Goal: Task Accomplishment & Management: Complete application form

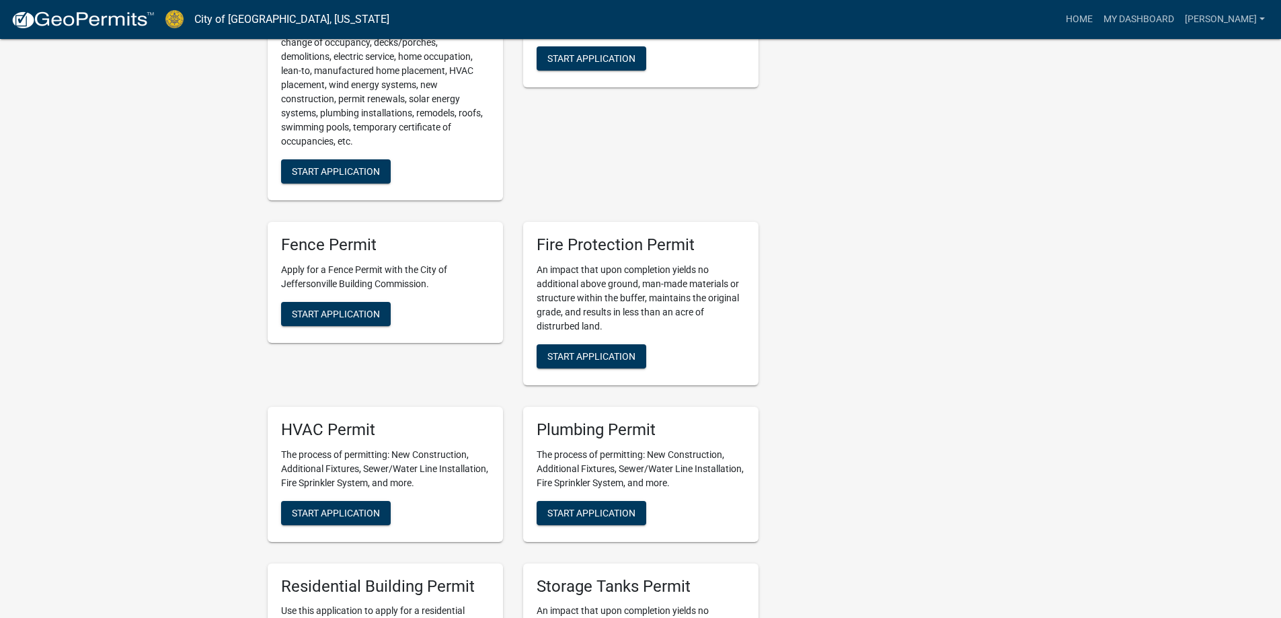
scroll to position [673, 0]
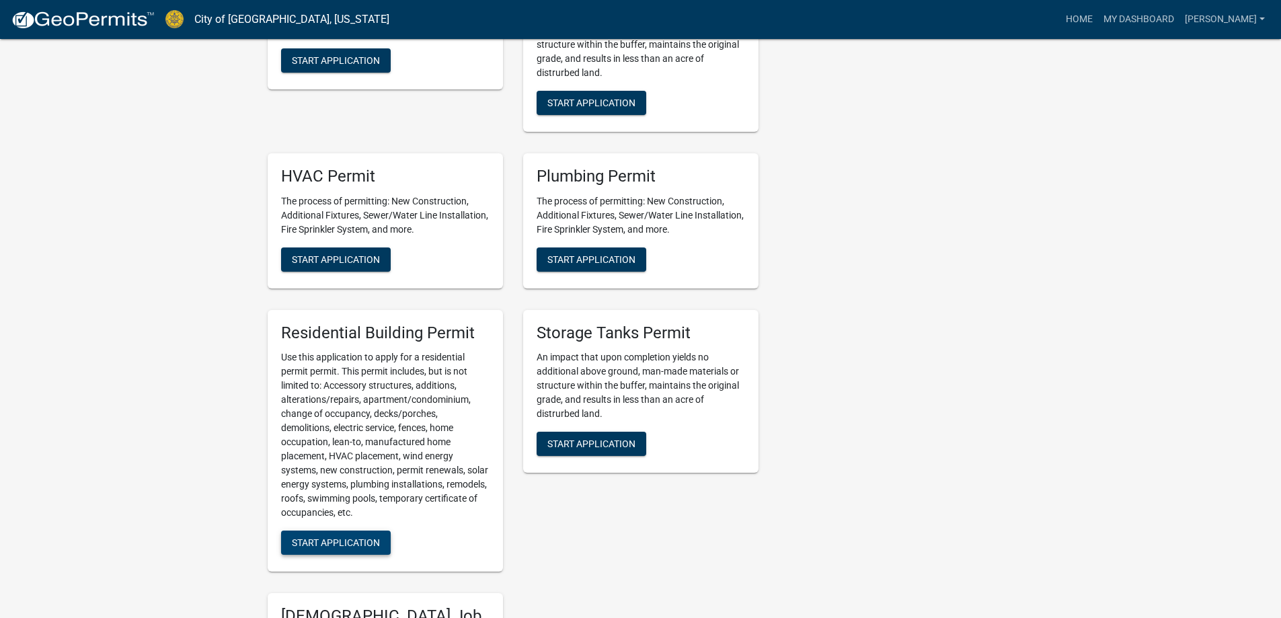
click at [314, 540] on span "Start Application" at bounding box center [336, 542] width 88 height 11
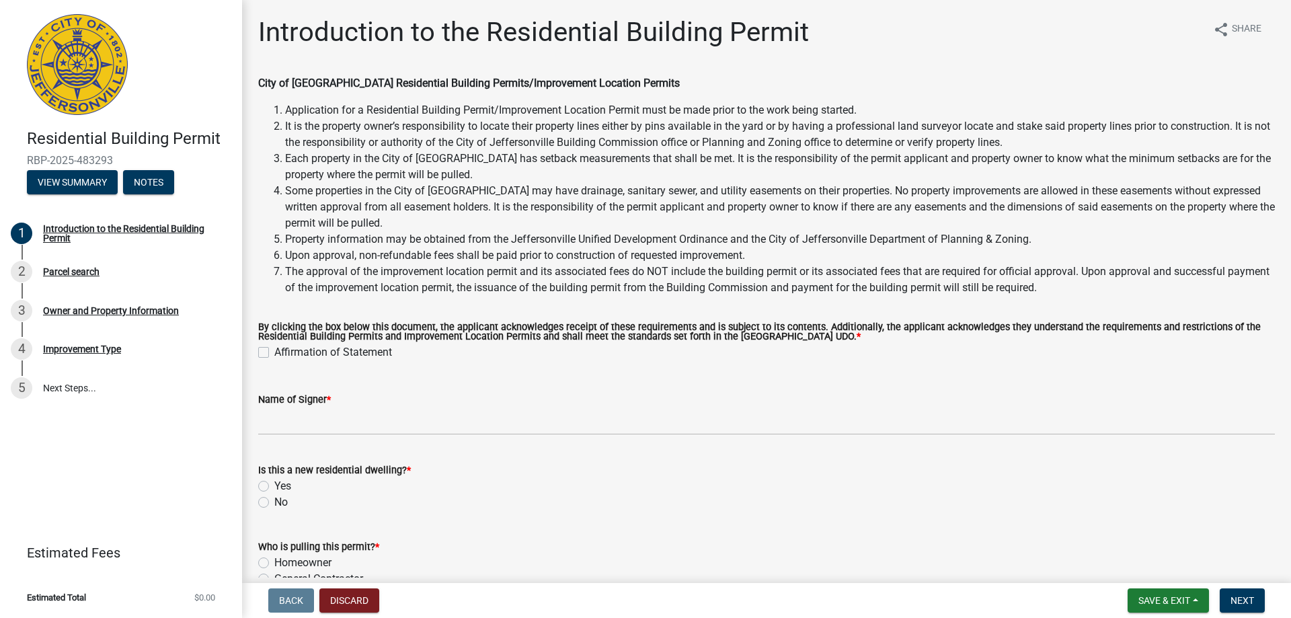
click at [274, 354] on label "Affirmation of Statement" at bounding box center [333, 352] width 118 height 16
click at [274, 353] on input "Affirmation of Statement" at bounding box center [278, 348] width 9 height 9
checkbox input "true"
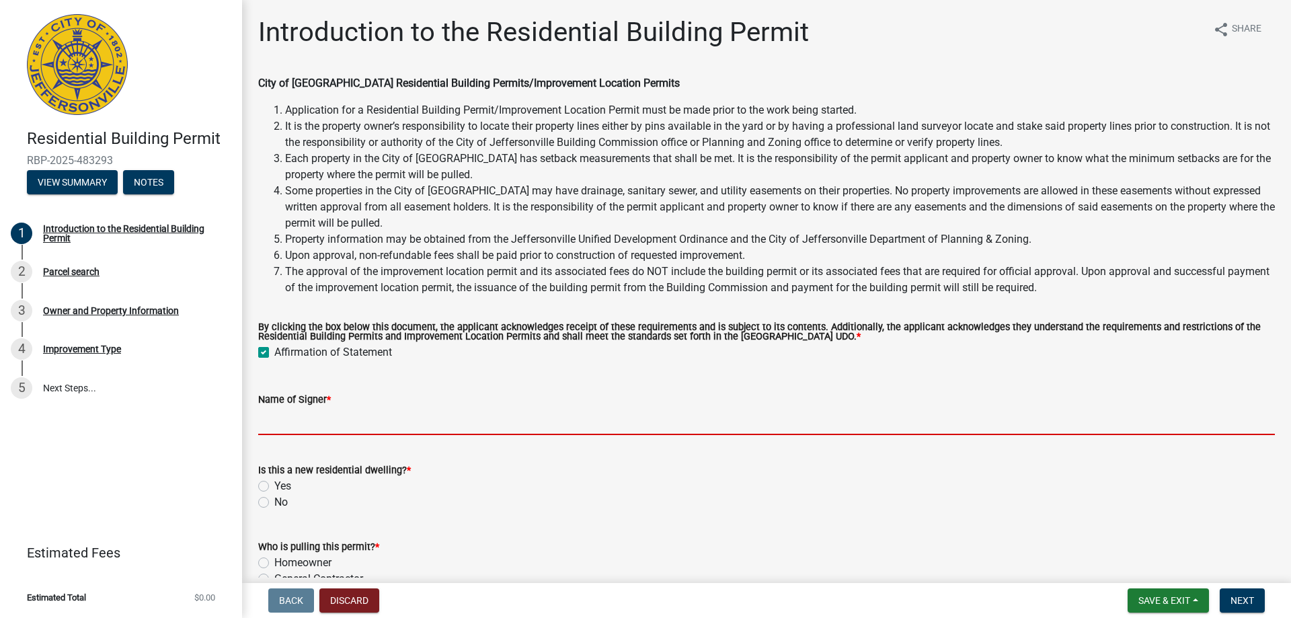
click at [295, 416] on input "Name of Signer *" at bounding box center [766, 422] width 1017 height 28
type input "Premier Homes"
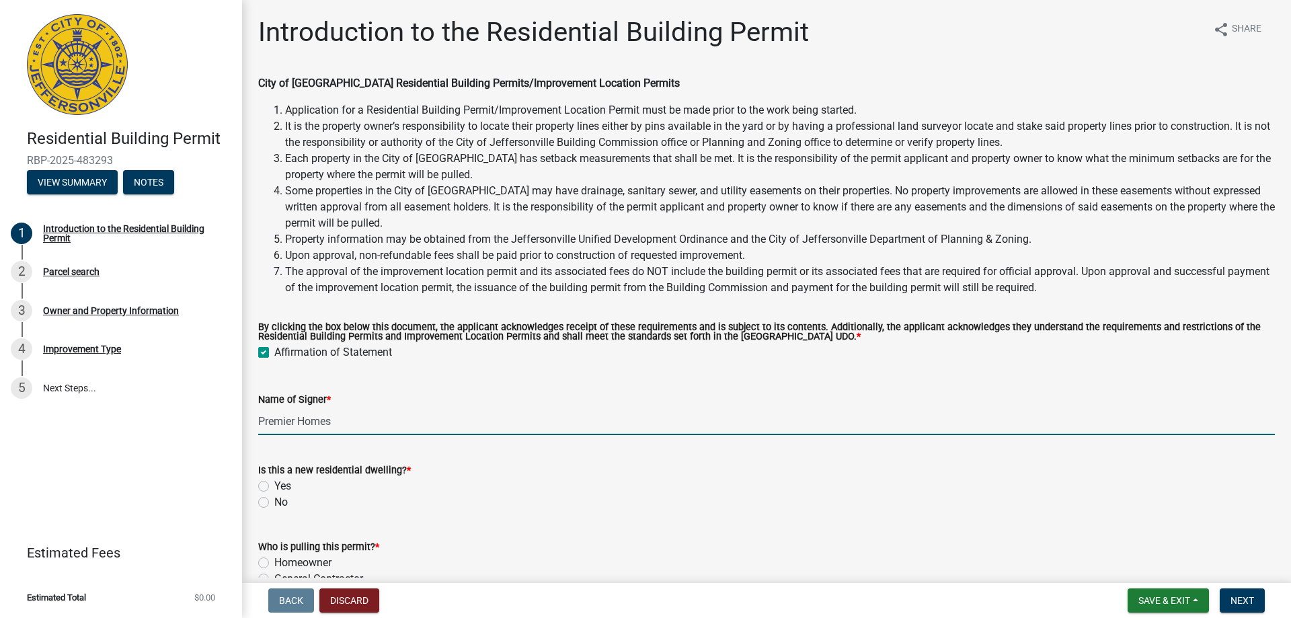
scroll to position [75, 0]
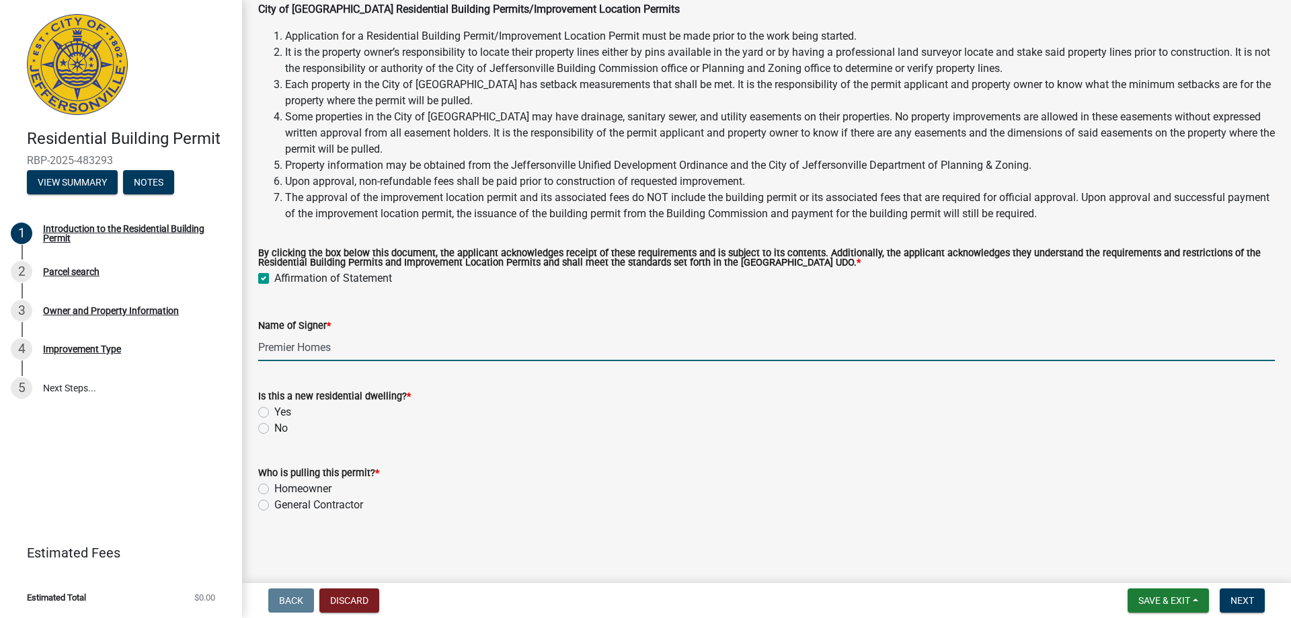
click at [274, 414] on label "Yes" at bounding box center [282, 412] width 17 height 16
click at [274, 413] on input "Yes" at bounding box center [278, 408] width 9 height 9
radio input "true"
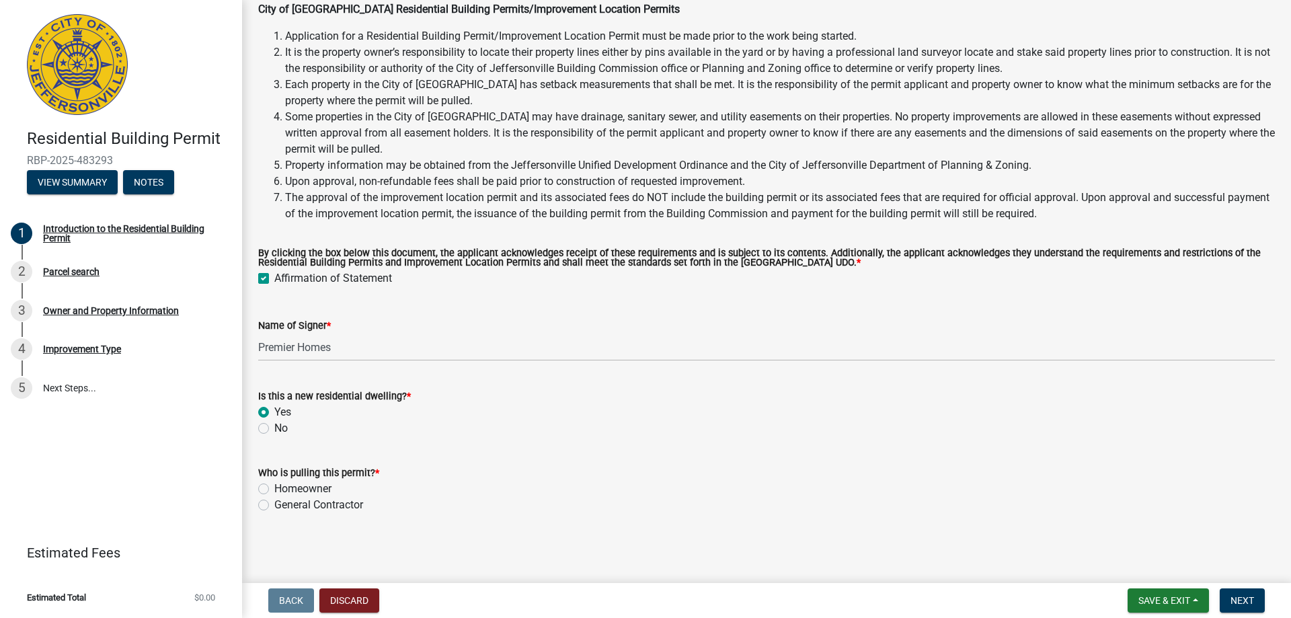
click at [274, 504] on label "General Contractor" at bounding box center [318, 505] width 89 height 16
click at [274, 504] on input "General Contractor" at bounding box center [278, 501] width 9 height 9
radio input "true"
click at [1245, 597] on span "Next" at bounding box center [1243, 600] width 24 height 11
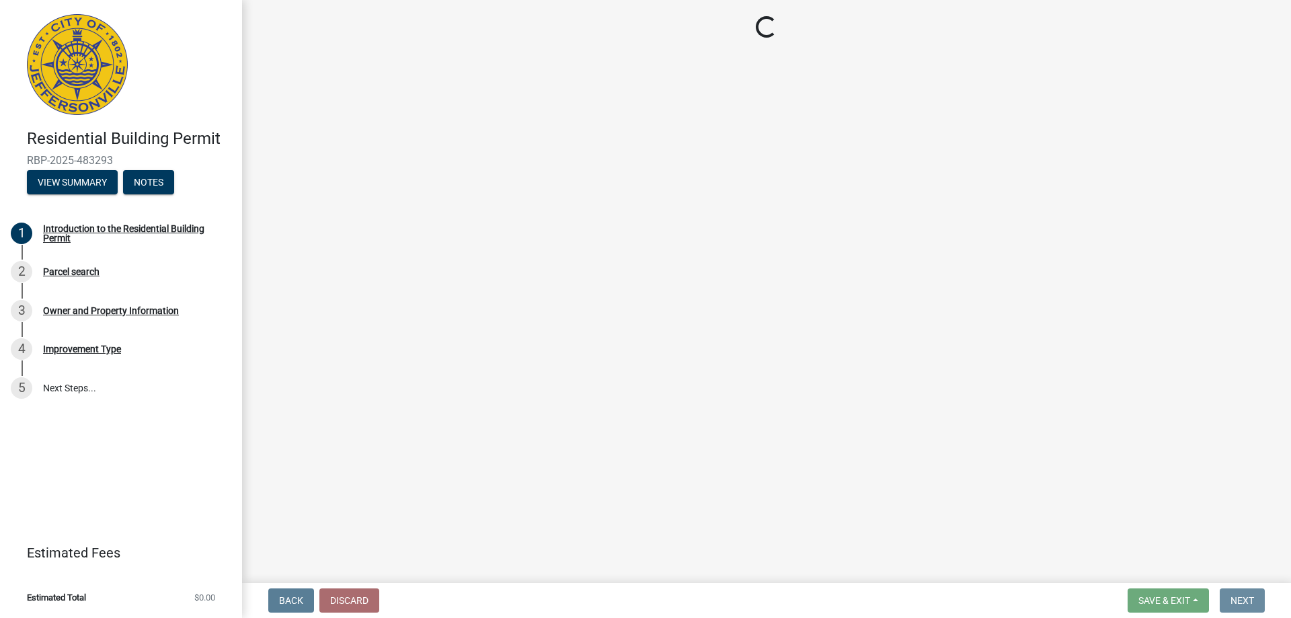
scroll to position [0, 0]
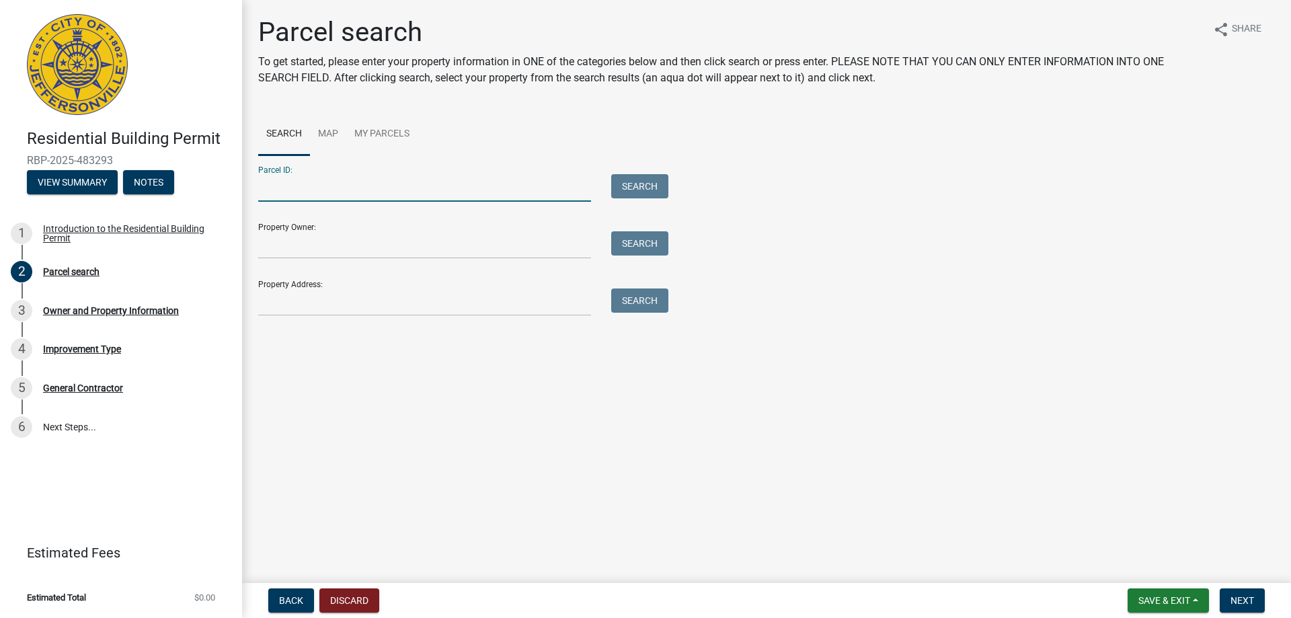
drag, startPoint x: 330, startPoint y: 192, endPoint x: 455, endPoint y: 202, distance: 125.4
click at [330, 191] on input "Parcel ID:" at bounding box center [424, 188] width 333 height 28
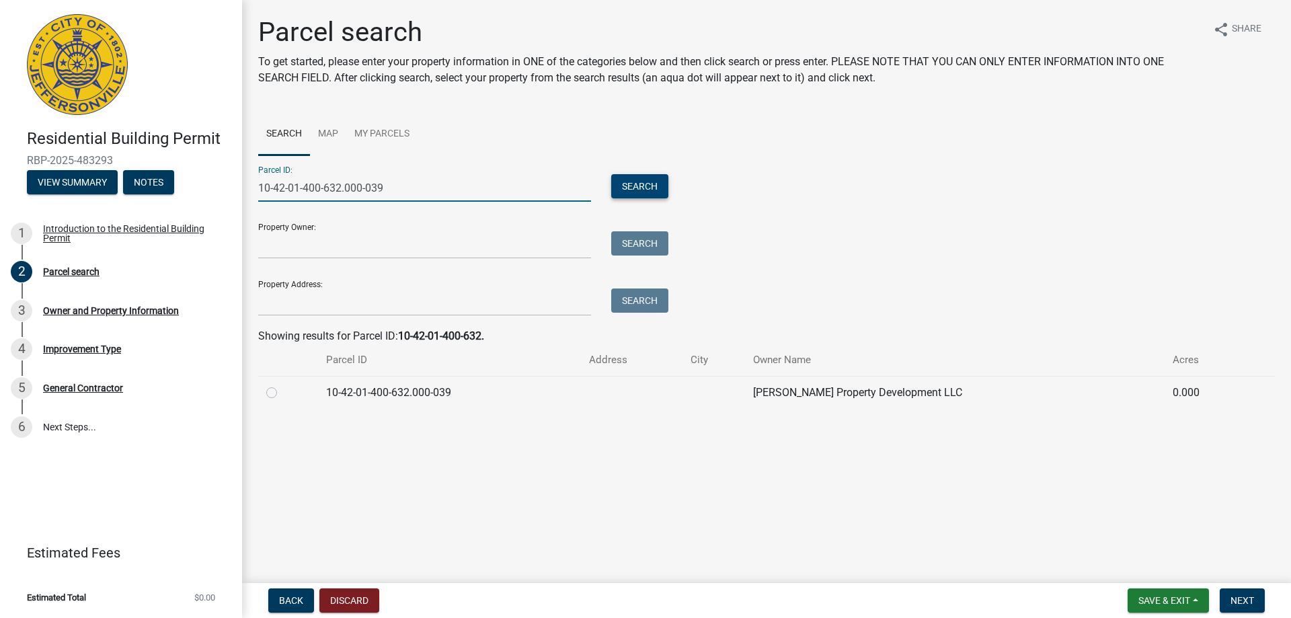
type input "10-42-01-400-632.000-039"
click at [625, 181] on button "Search" at bounding box center [639, 186] width 57 height 24
click at [282, 385] on label at bounding box center [282, 385] width 0 height 0
click at [282, 393] on input "radio" at bounding box center [286, 389] width 9 height 9
radio input "true"
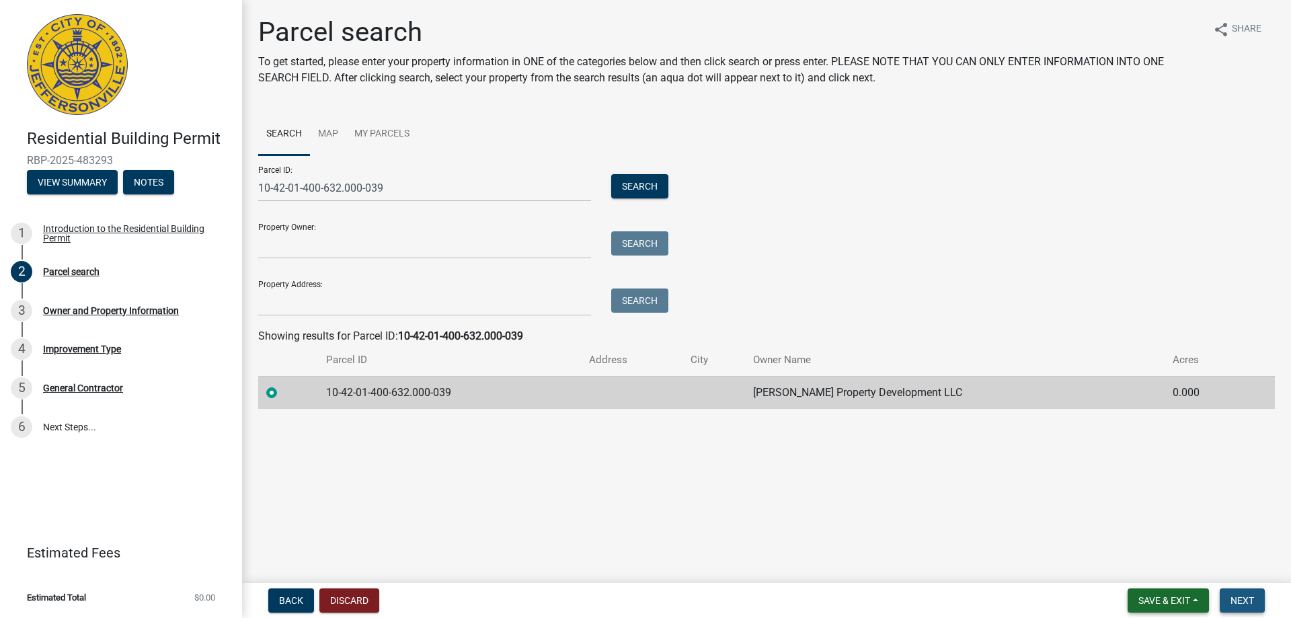
drag, startPoint x: 1233, startPoint y: 599, endPoint x: 1196, endPoint y: 594, distance: 37.4
click at [1229, 599] on button "Next" at bounding box center [1242, 600] width 45 height 24
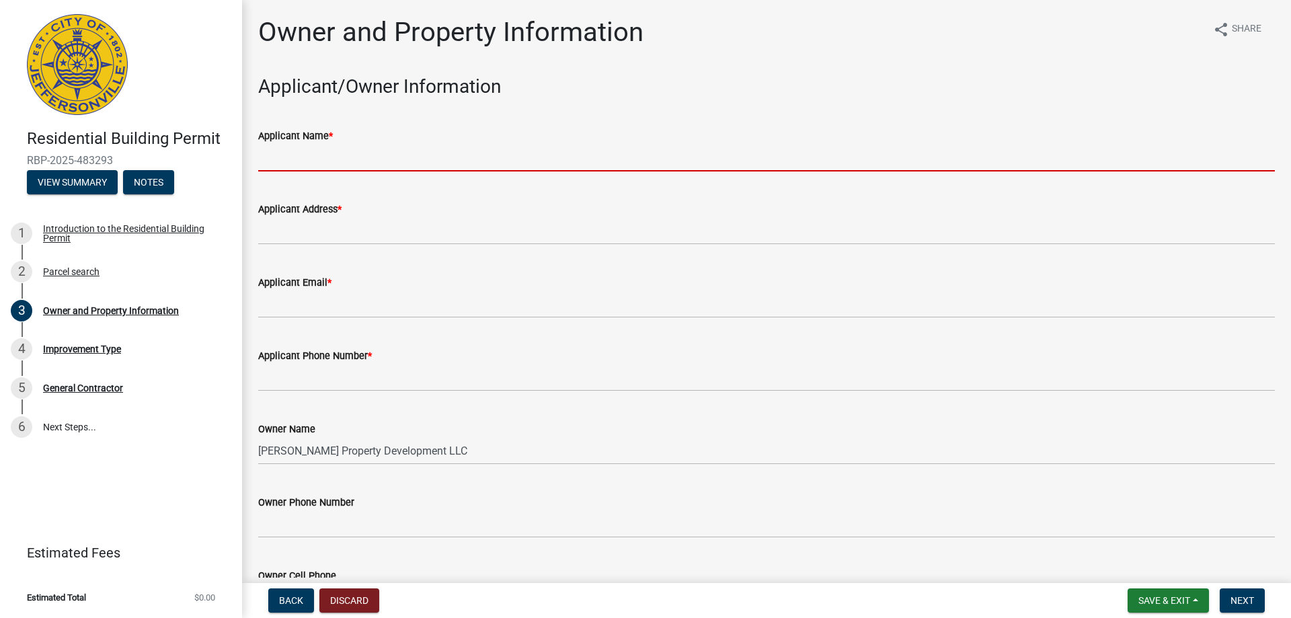
click at [336, 161] on input "Applicant Name *" at bounding box center [766, 158] width 1017 height 28
type input "[PERSON_NAME]"
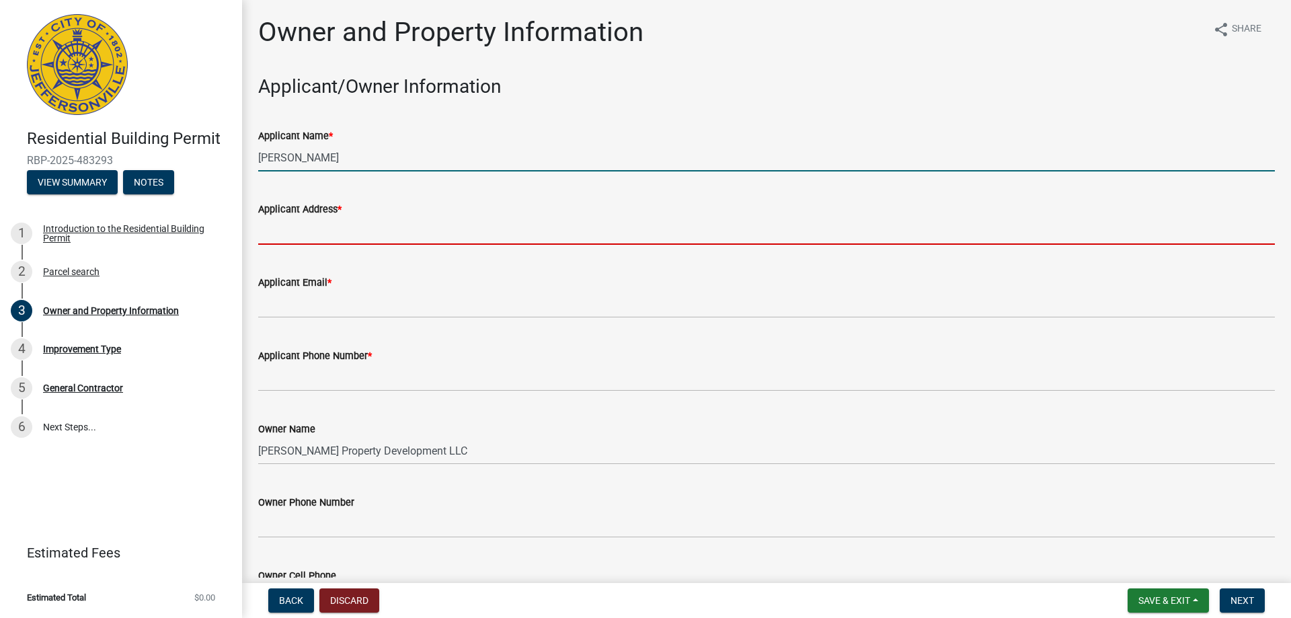
type input "[STREET_ADDRESS][PERSON_NAME]"
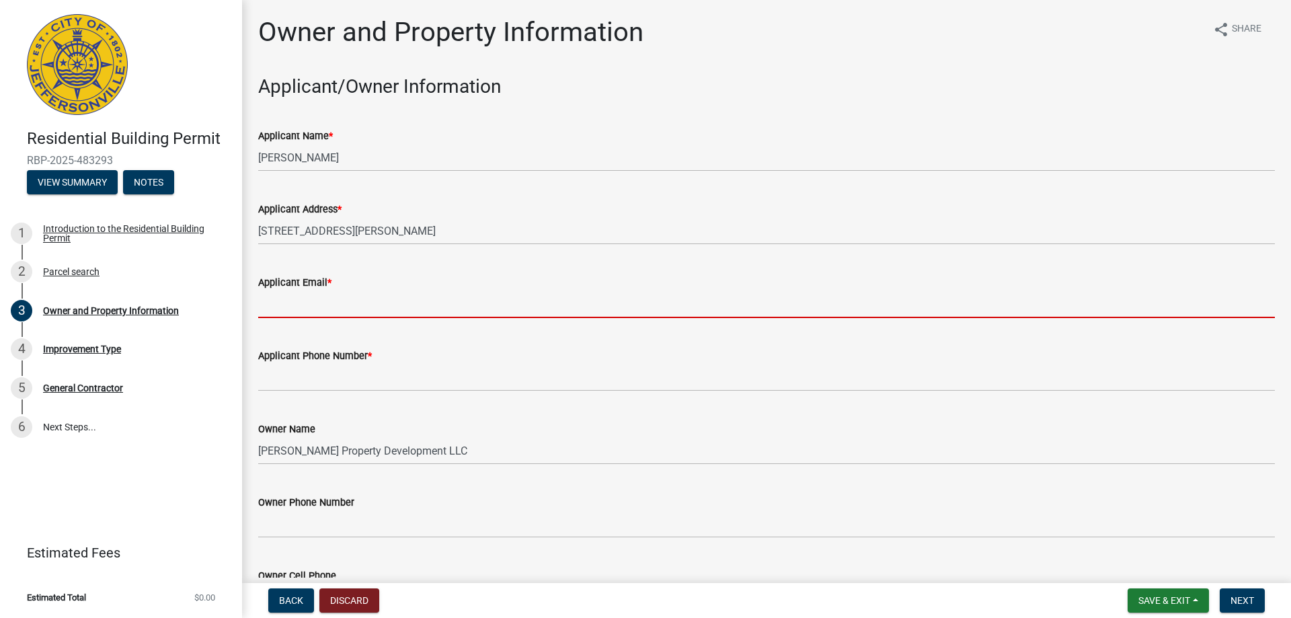
click at [333, 306] on input "Applicant Email *" at bounding box center [766, 305] width 1017 height 28
type input "[EMAIL_ADDRESS][DOMAIN_NAME]"
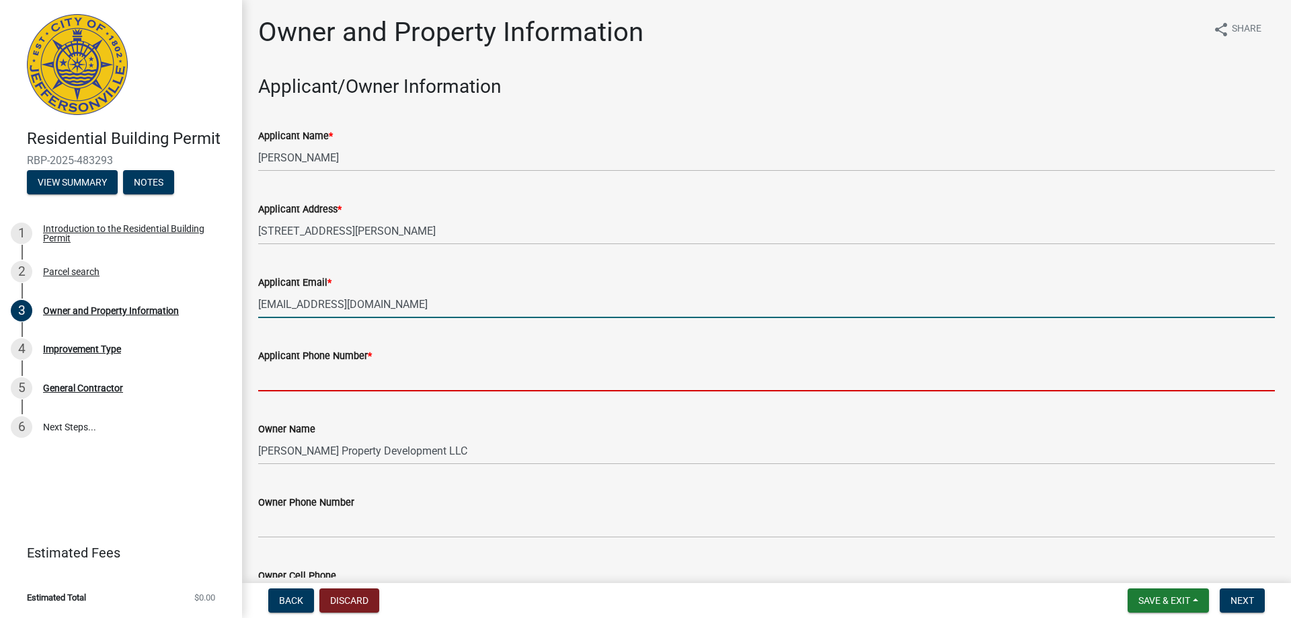
type input "8129445961"
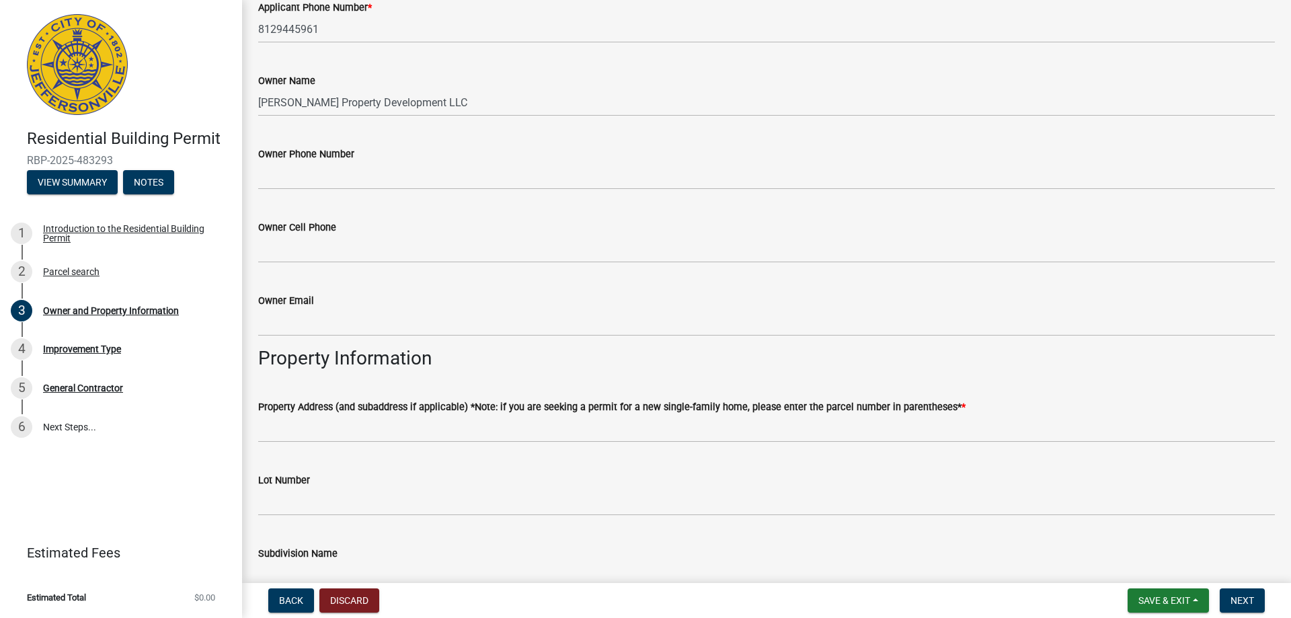
scroll to position [538, 0]
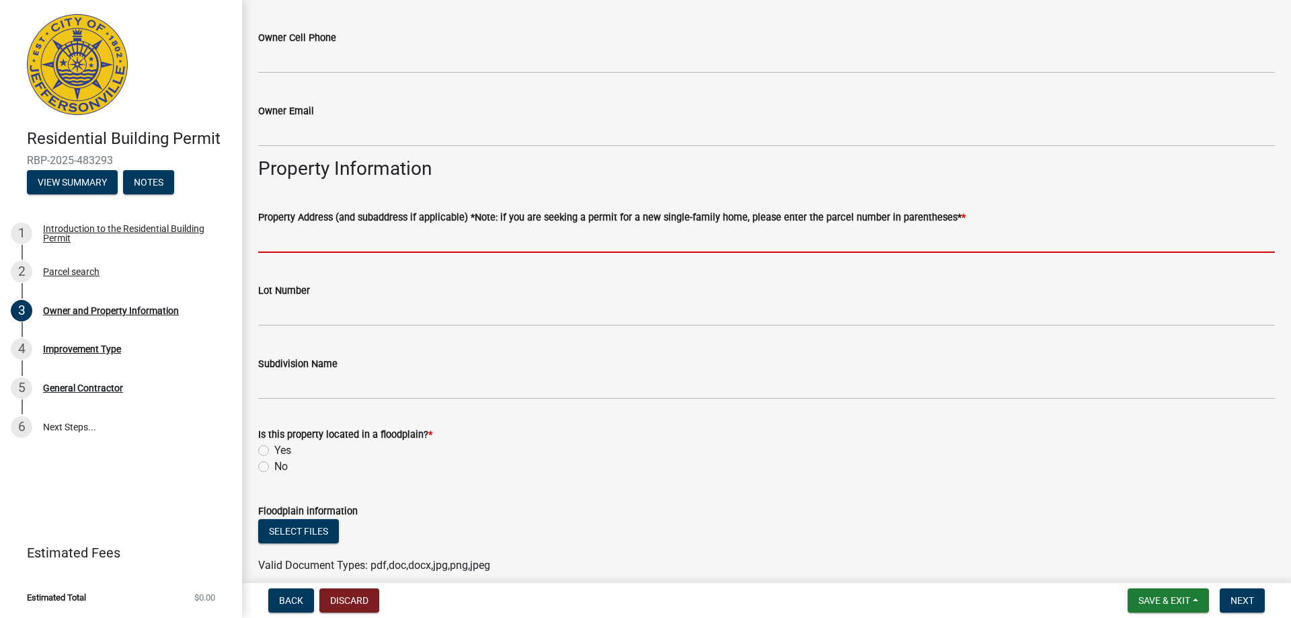
click at [296, 240] on input "Property Address (and subaddress if applicable) *Note: if you are seeking a per…" at bounding box center [766, 239] width 1017 height 28
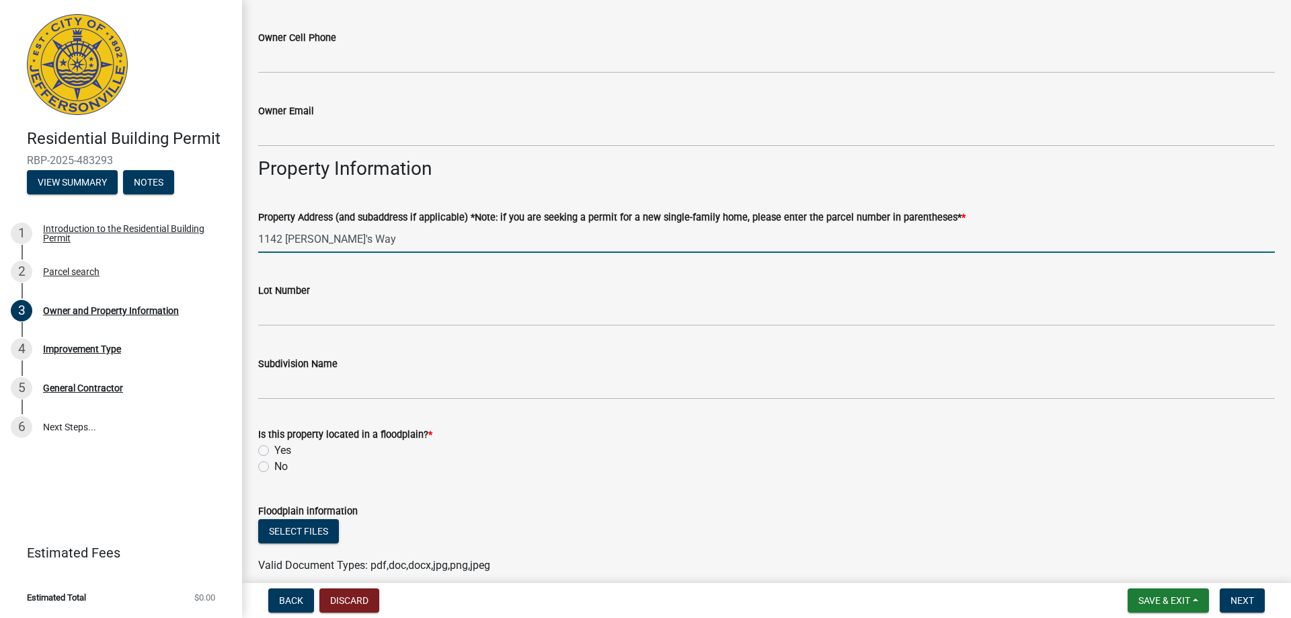
type input "1142 [PERSON_NAME]'s Way"
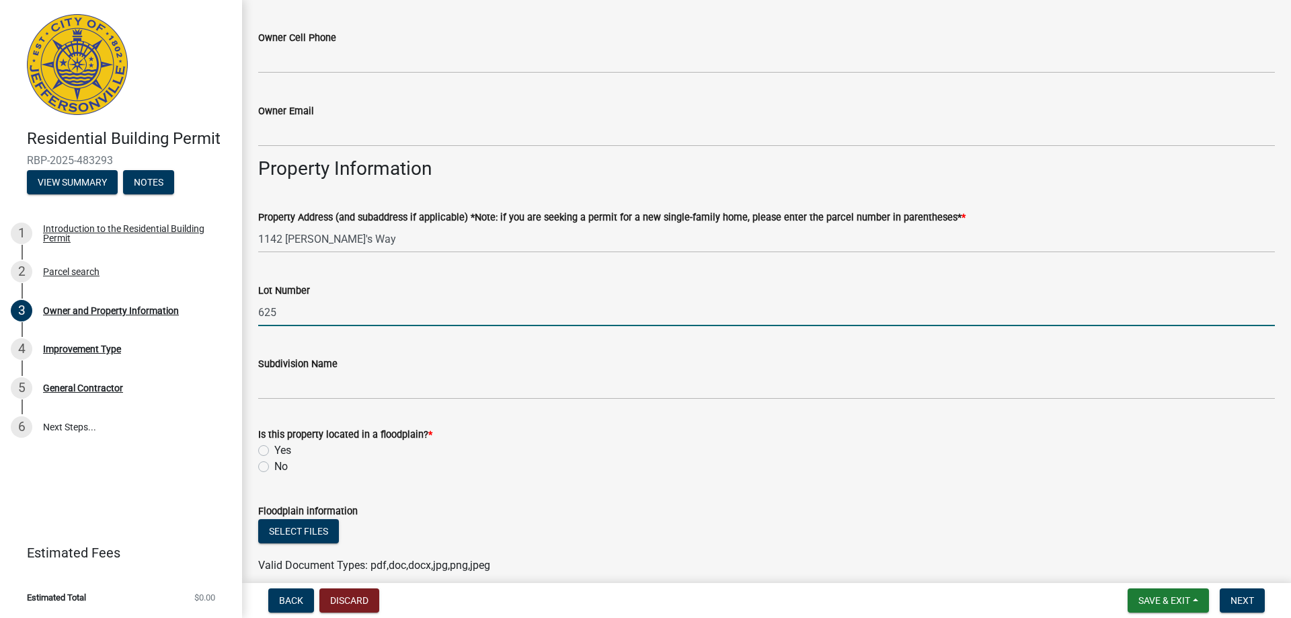
type input "625"
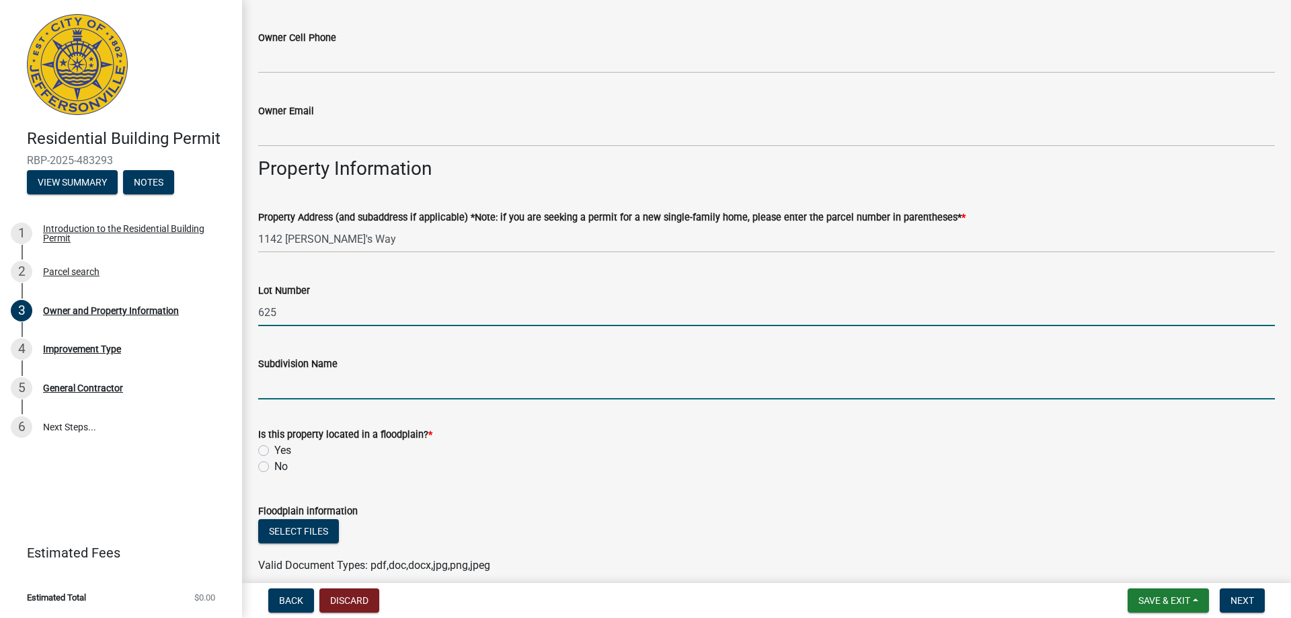
click at [289, 388] on input "Subdivision Name" at bounding box center [766, 386] width 1017 height 28
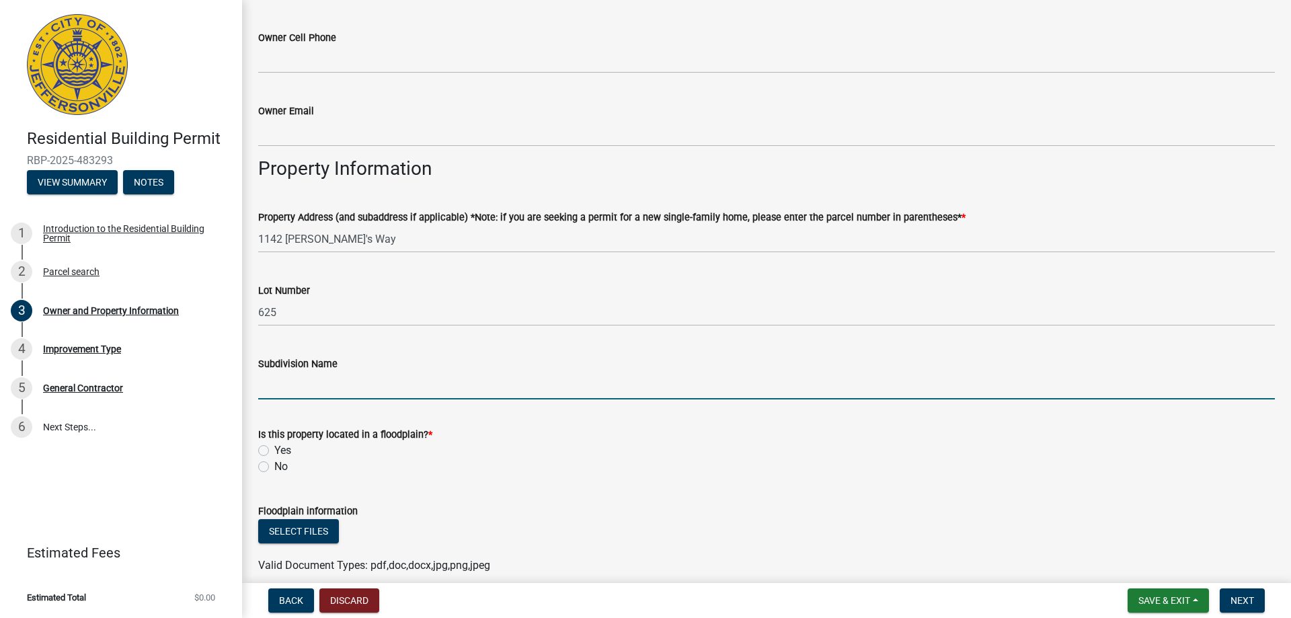
type input "[PERSON_NAME] Commons"
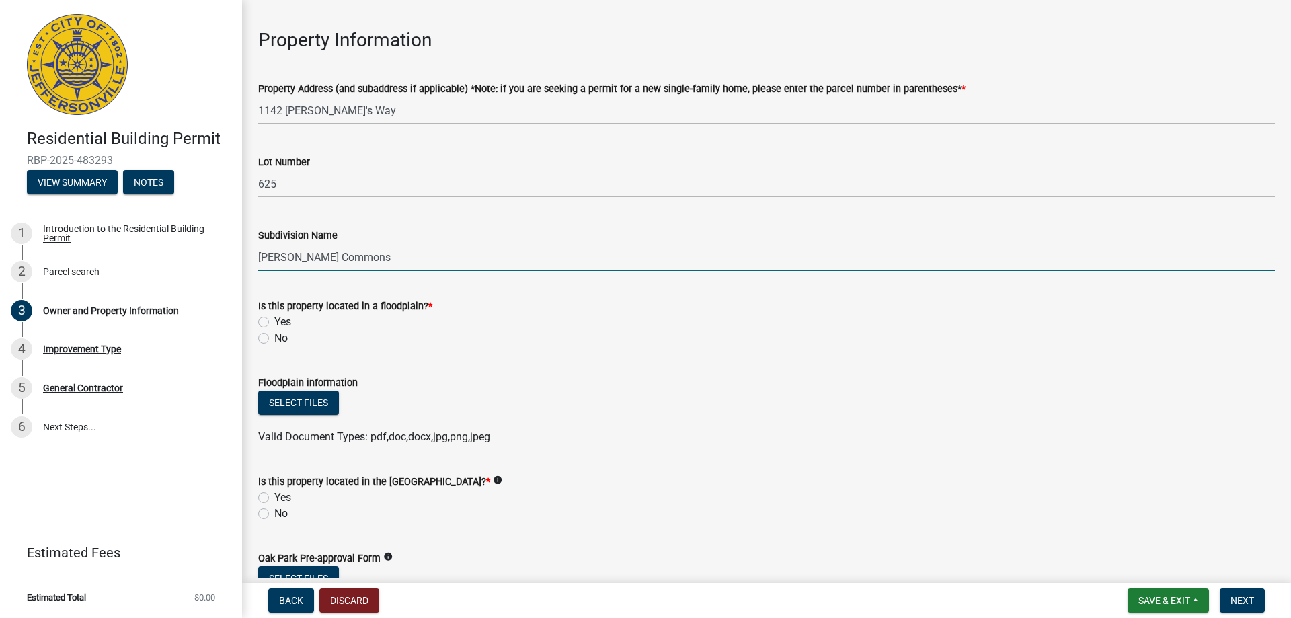
scroll to position [740, 0]
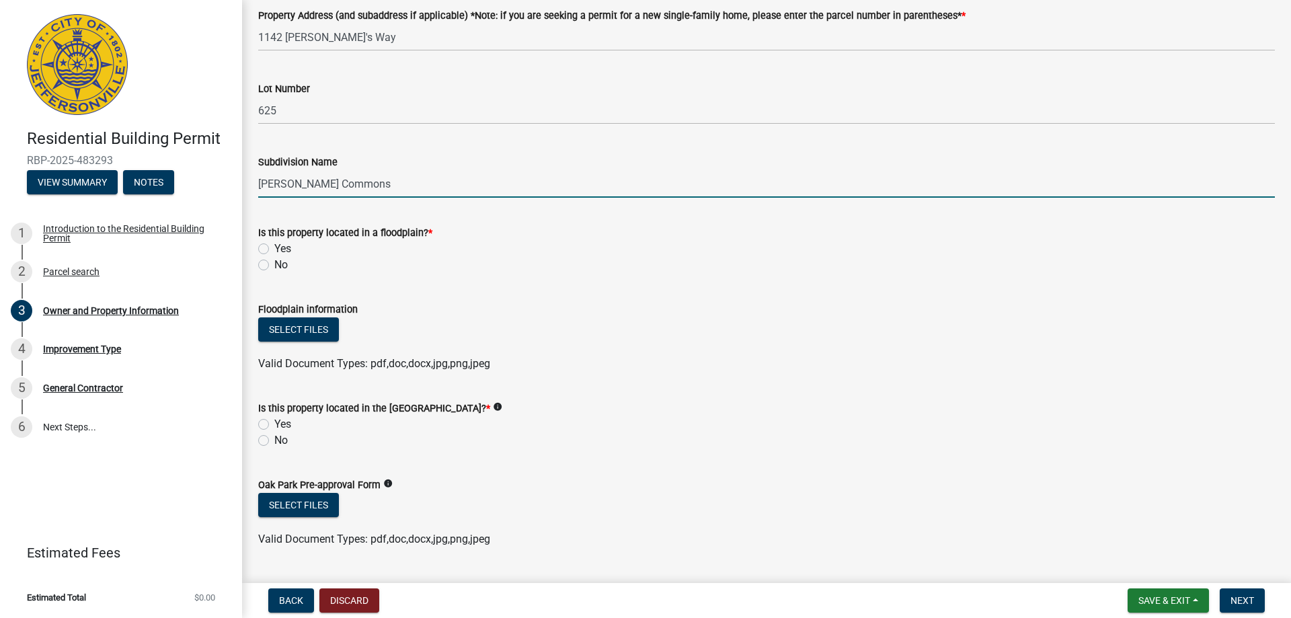
drag, startPoint x: 265, startPoint y: 266, endPoint x: 286, endPoint y: 313, distance: 50.9
click at [274, 266] on label "No" at bounding box center [280, 265] width 13 height 16
click at [274, 266] on input "No" at bounding box center [278, 261] width 9 height 9
radio input "true"
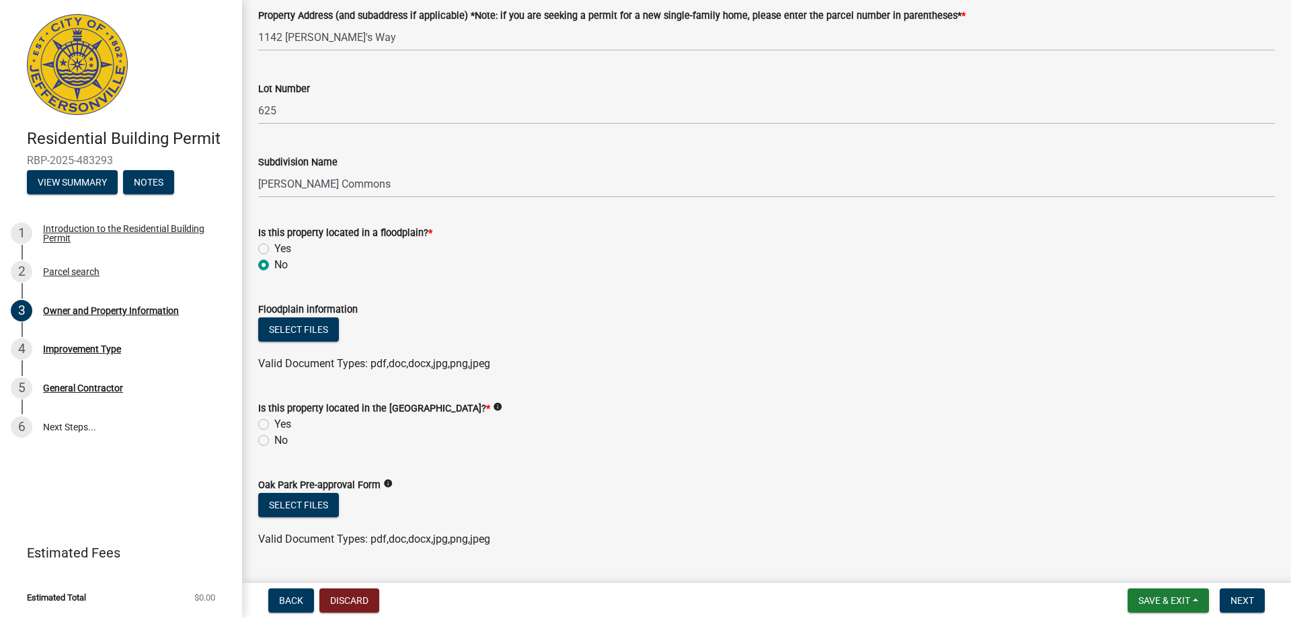
drag, startPoint x: 264, startPoint y: 440, endPoint x: 371, endPoint y: 434, distance: 107.1
click at [274, 440] on label "No" at bounding box center [280, 440] width 13 height 16
click at [274, 440] on input "No" at bounding box center [278, 436] width 9 height 9
radio input "true"
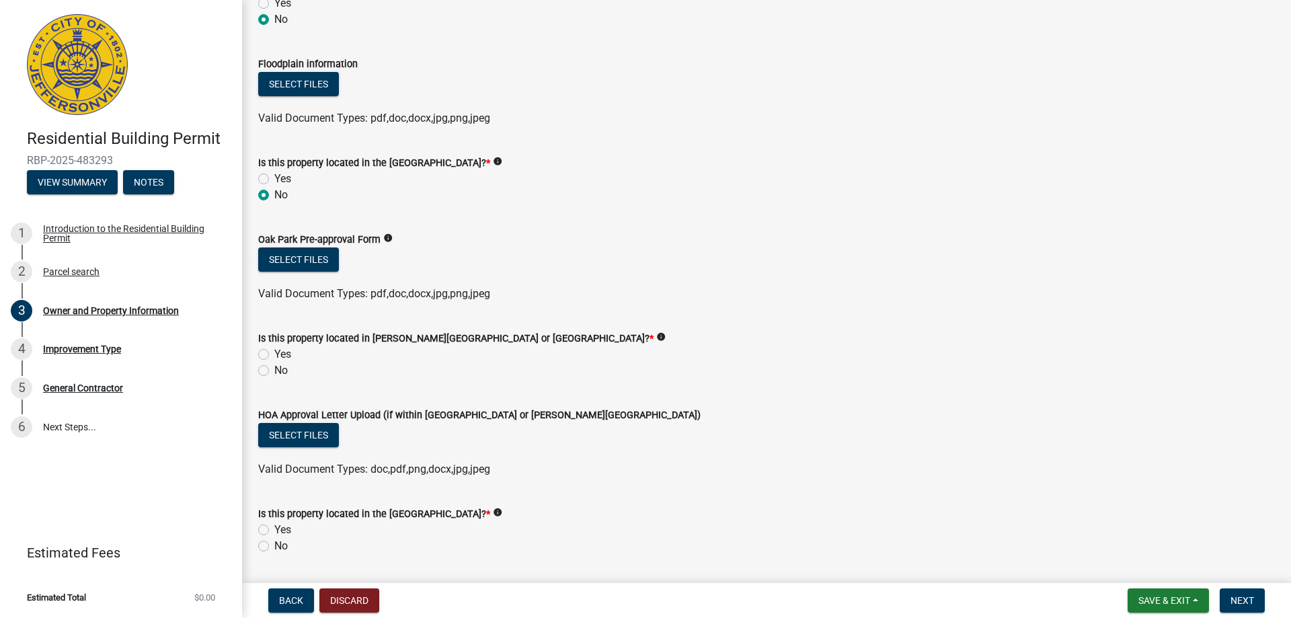
scroll to position [1009, 0]
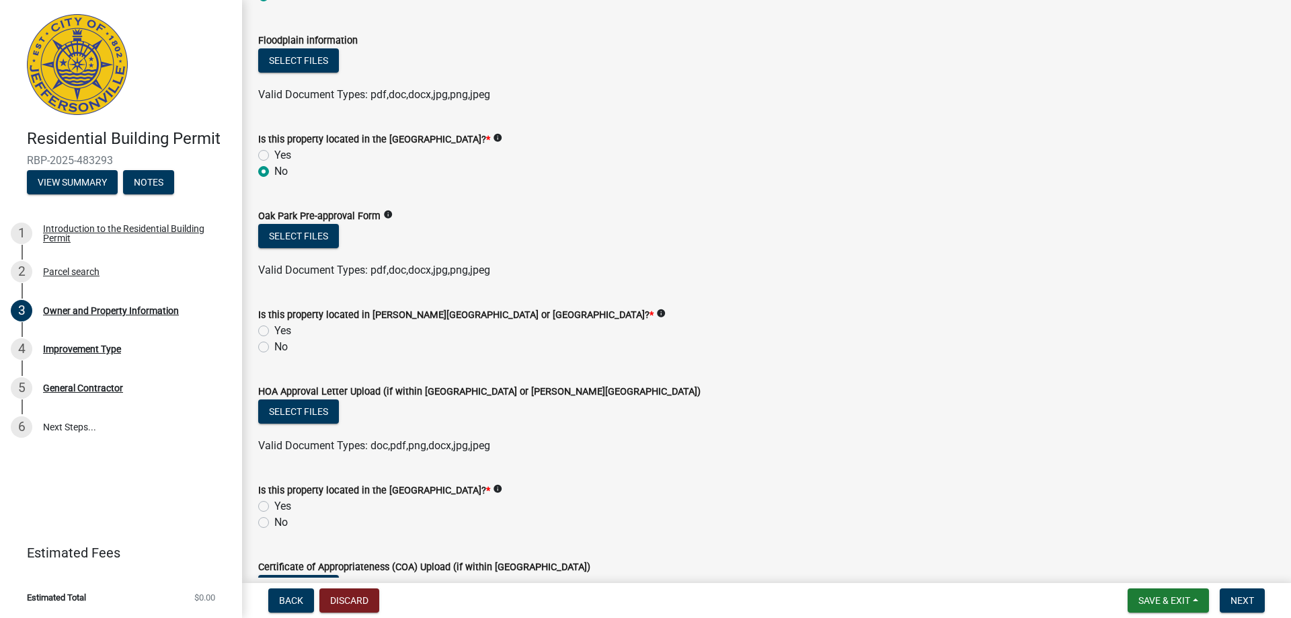
click at [274, 332] on label "Yes" at bounding box center [282, 331] width 17 height 16
click at [274, 332] on input "Yes" at bounding box center [278, 327] width 9 height 9
radio input "true"
drag, startPoint x: 264, startPoint y: 521, endPoint x: 323, endPoint y: 521, distance: 59.9
click at [274, 520] on label "No" at bounding box center [280, 522] width 13 height 16
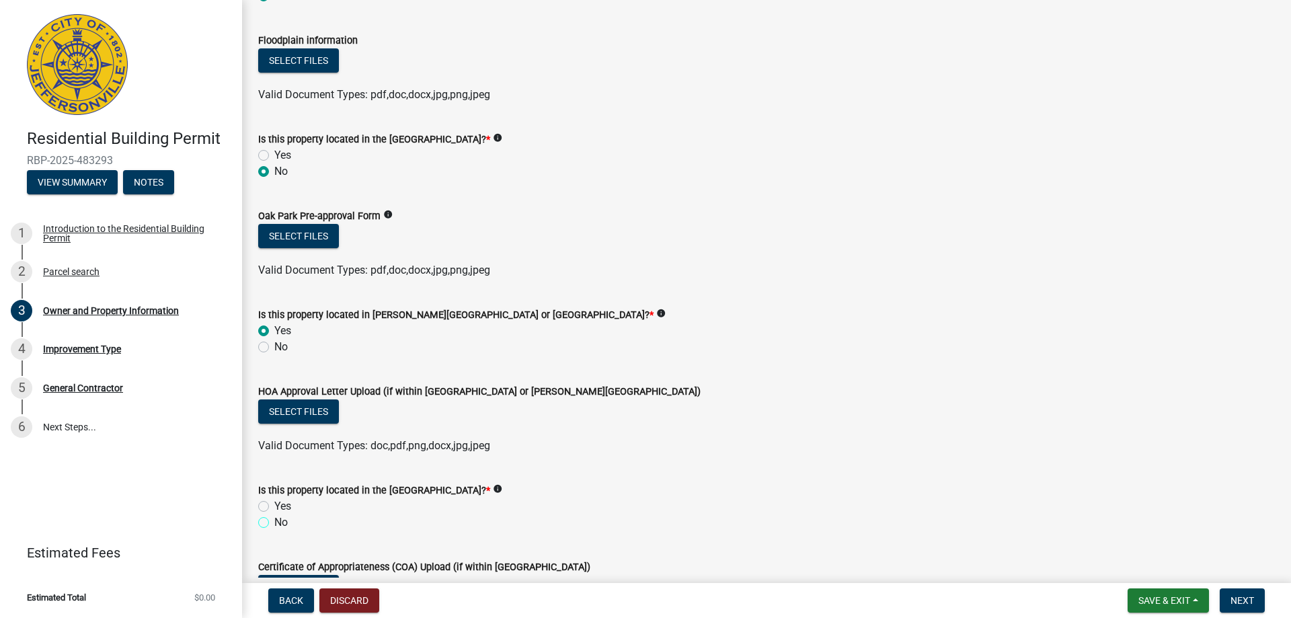
click at [274, 520] on input "No" at bounding box center [278, 518] width 9 height 9
radio input "true"
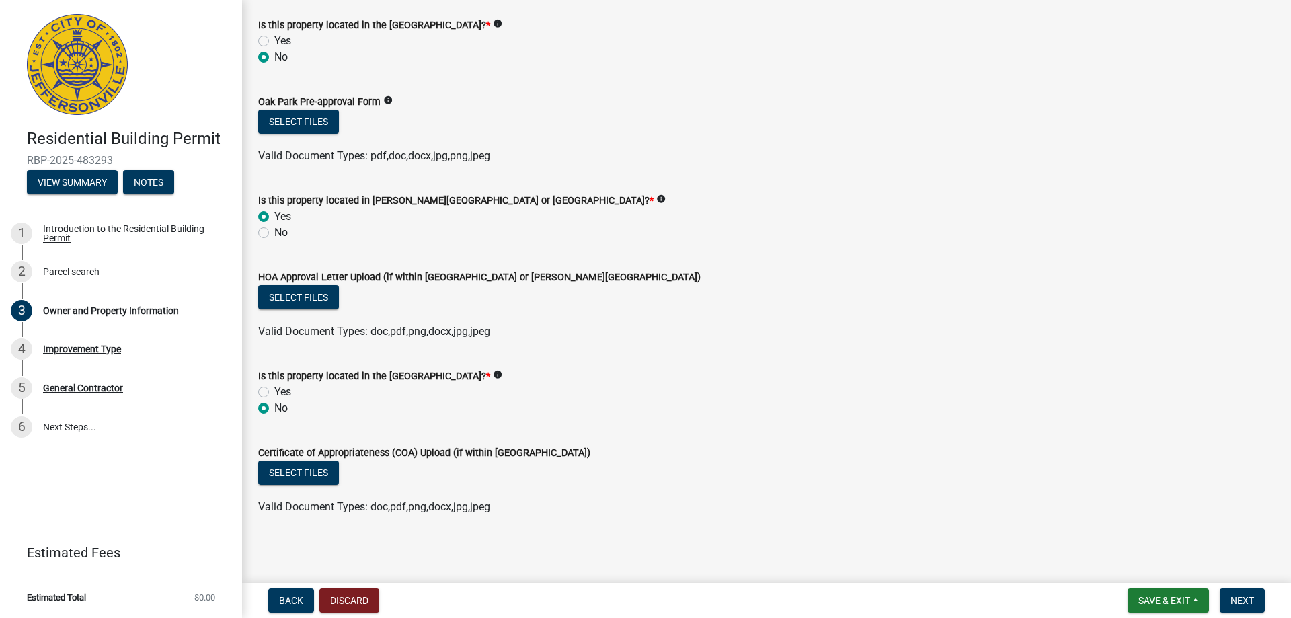
scroll to position [1125, 0]
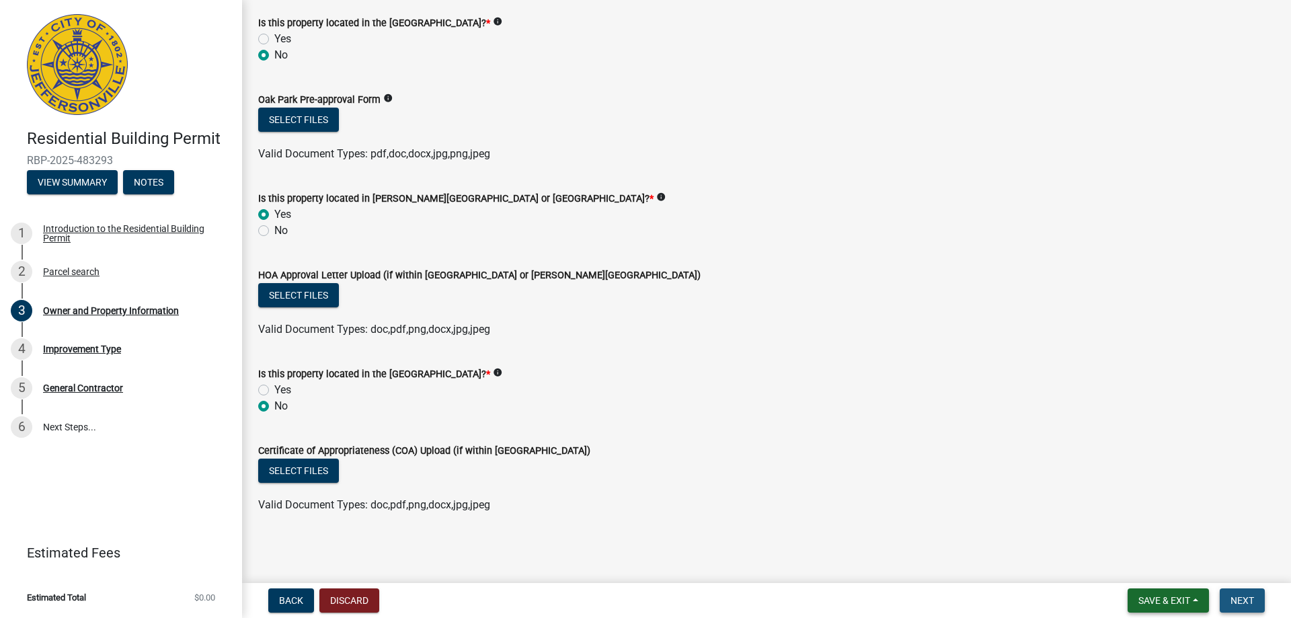
drag, startPoint x: 1247, startPoint y: 602, endPoint x: 1183, endPoint y: 588, distance: 65.9
click at [1241, 598] on span "Next" at bounding box center [1243, 600] width 24 height 11
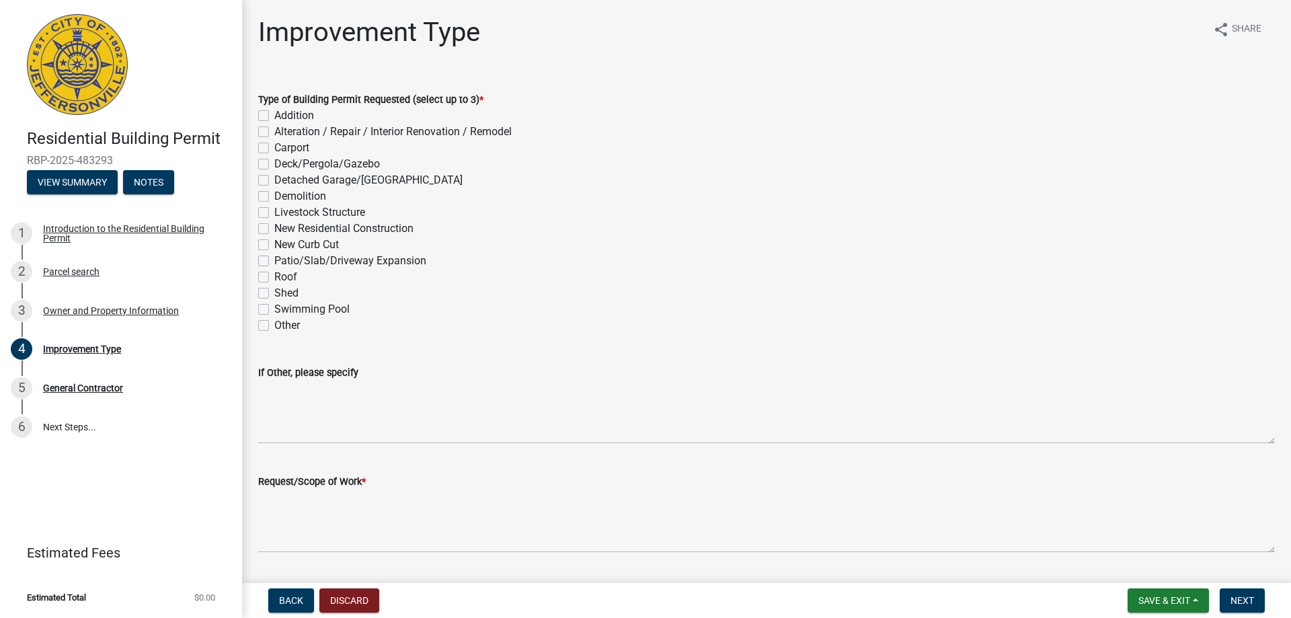
click at [274, 230] on label "New Residential Construction" at bounding box center [343, 229] width 139 height 16
click at [274, 229] on input "New Residential Construction" at bounding box center [278, 225] width 9 height 9
checkbox input "true"
checkbox input "false"
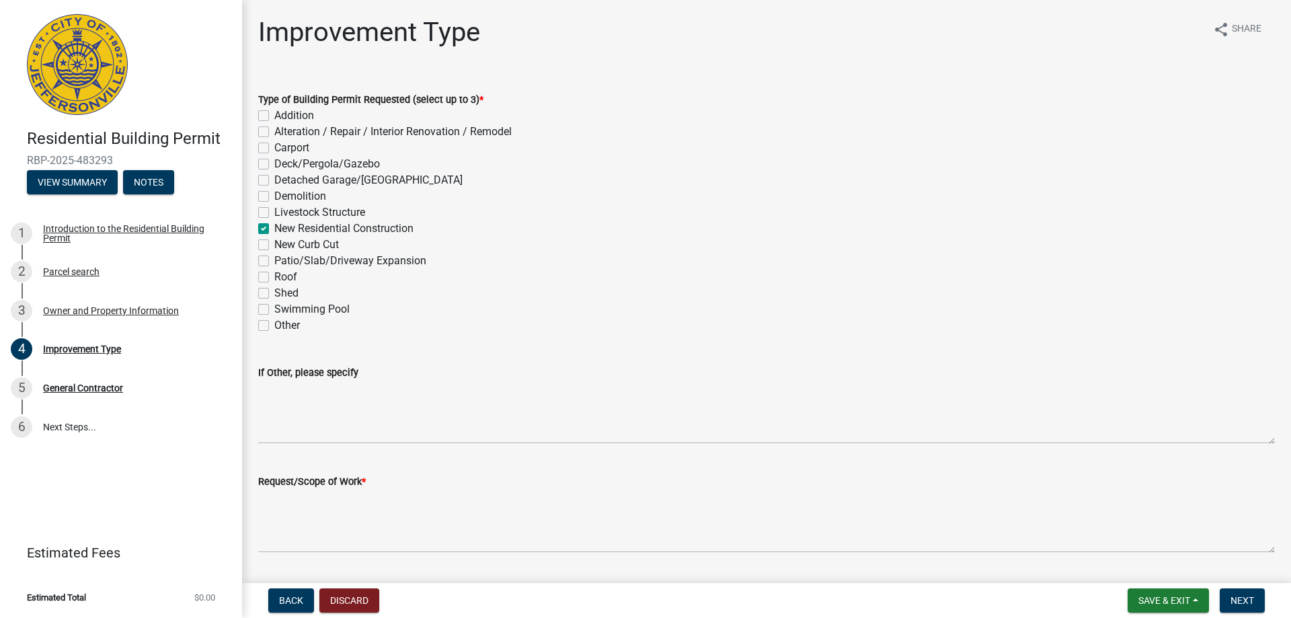
checkbox input "false"
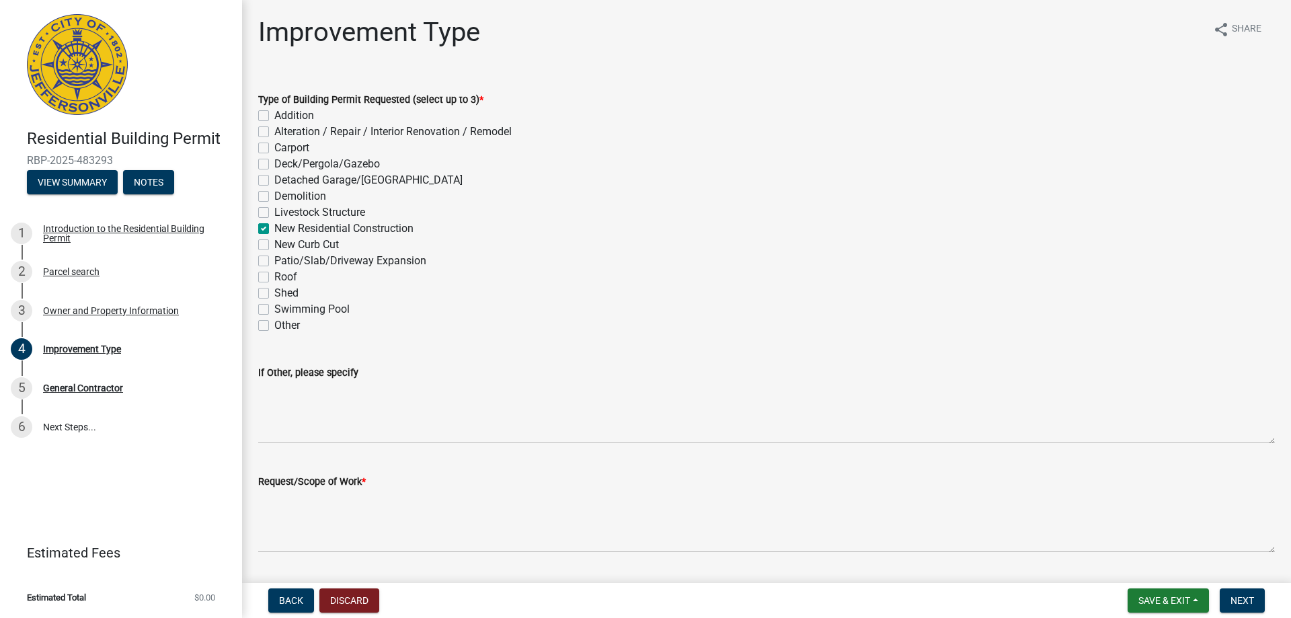
checkbox input "true"
checkbox input "false"
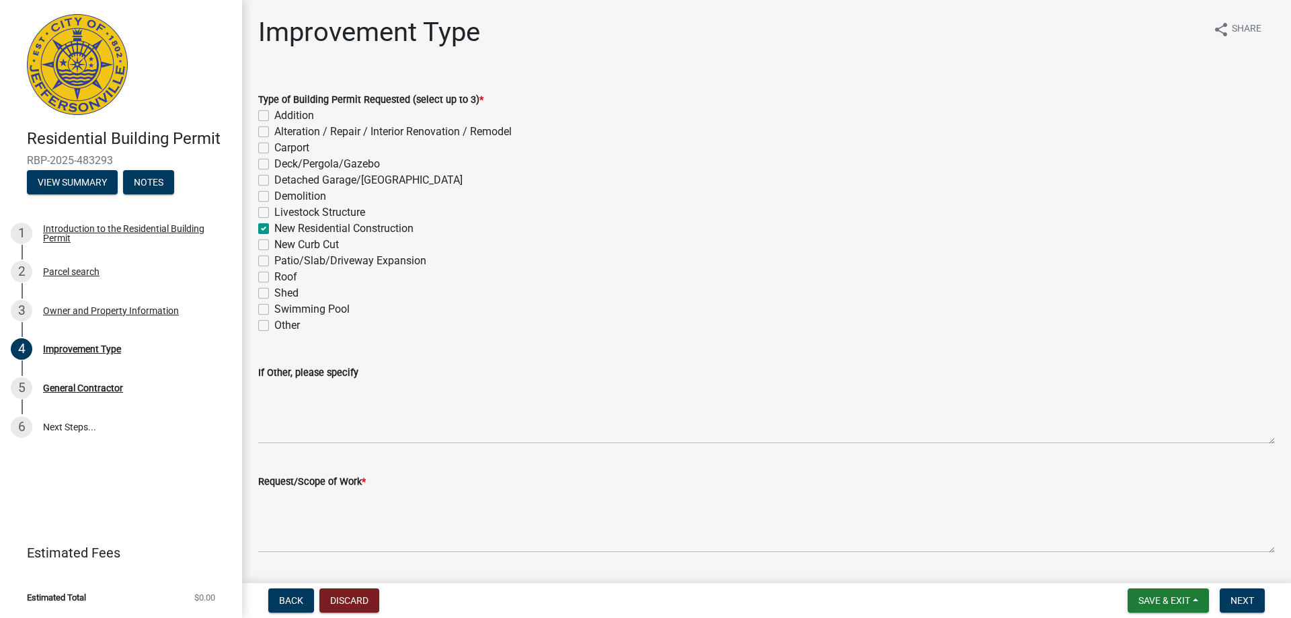
checkbox input "false"
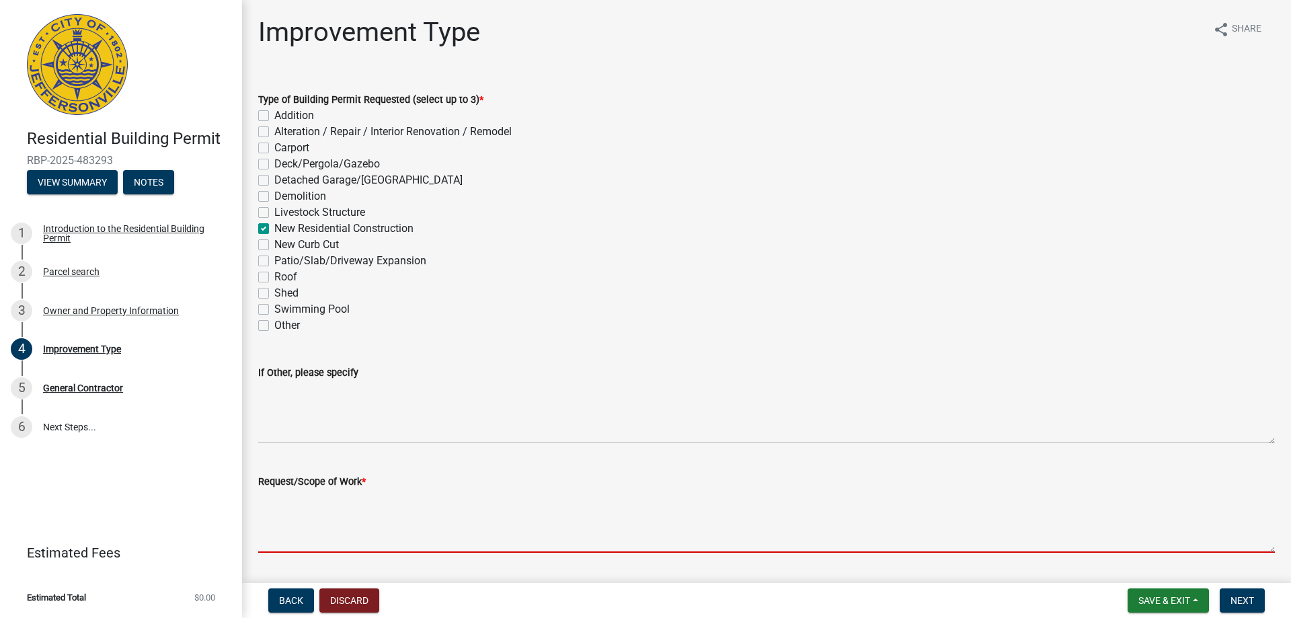
click at [330, 498] on textarea "Request/Scope of Work *" at bounding box center [766, 521] width 1017 height 63
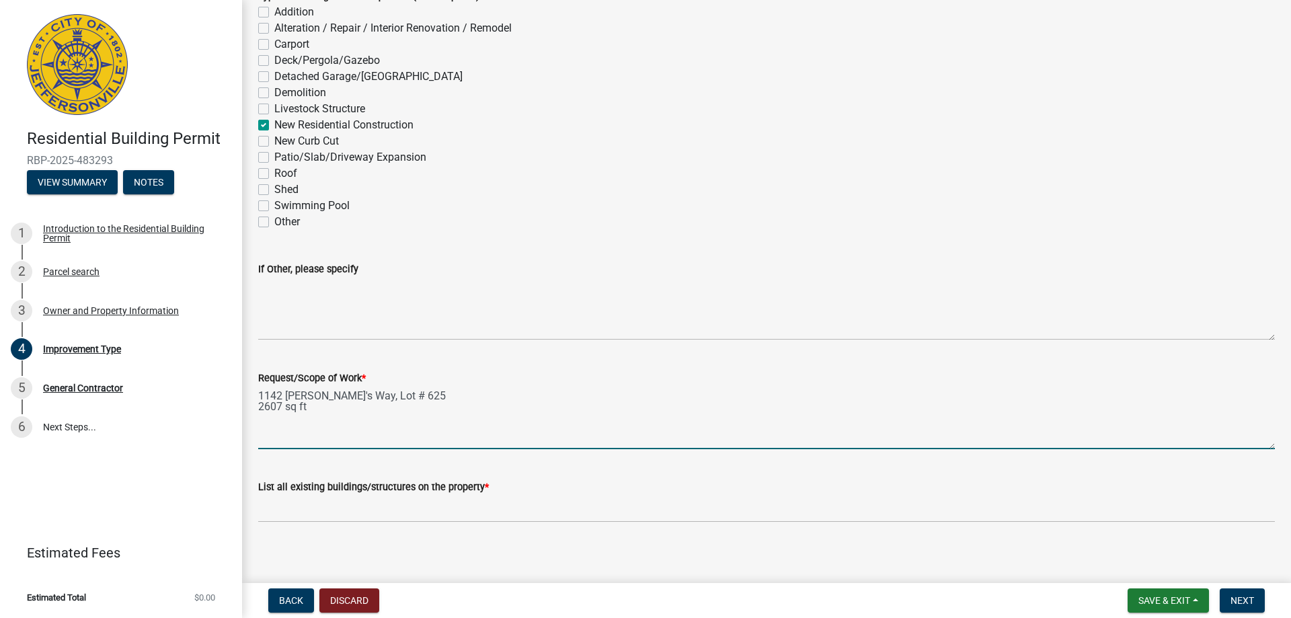
scroll to position [112, 0]
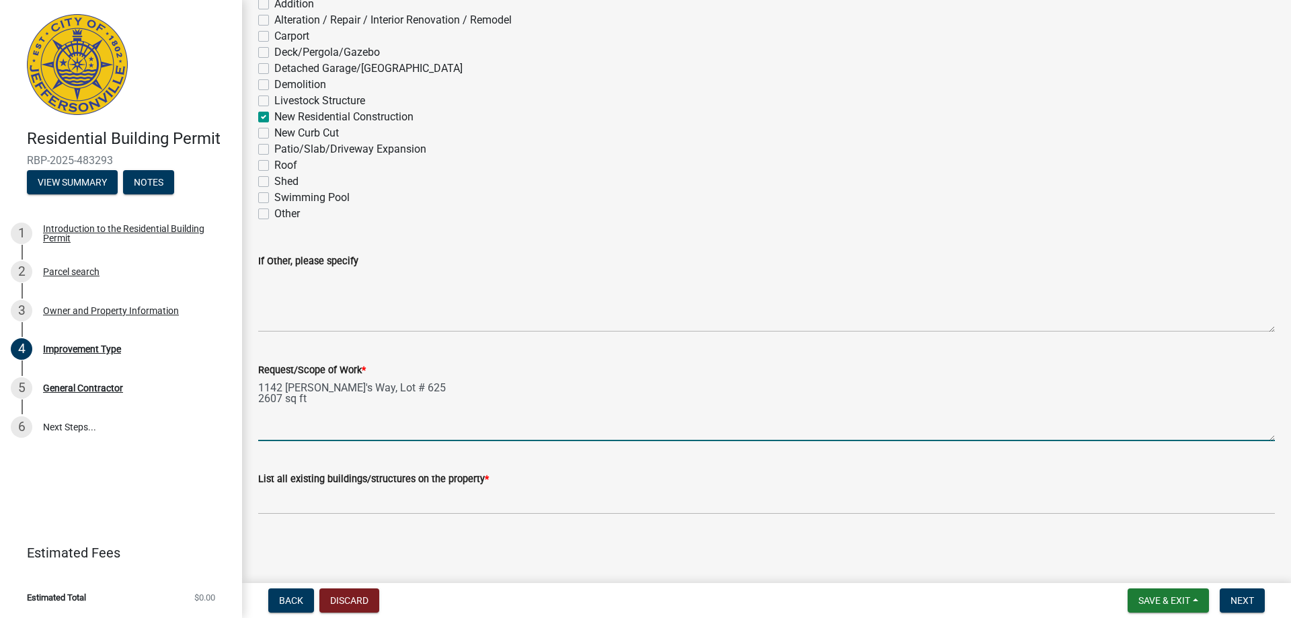
type textarea "1142 [PERSON_NAME]'s Way, Lot # 625 2607 sq ft"
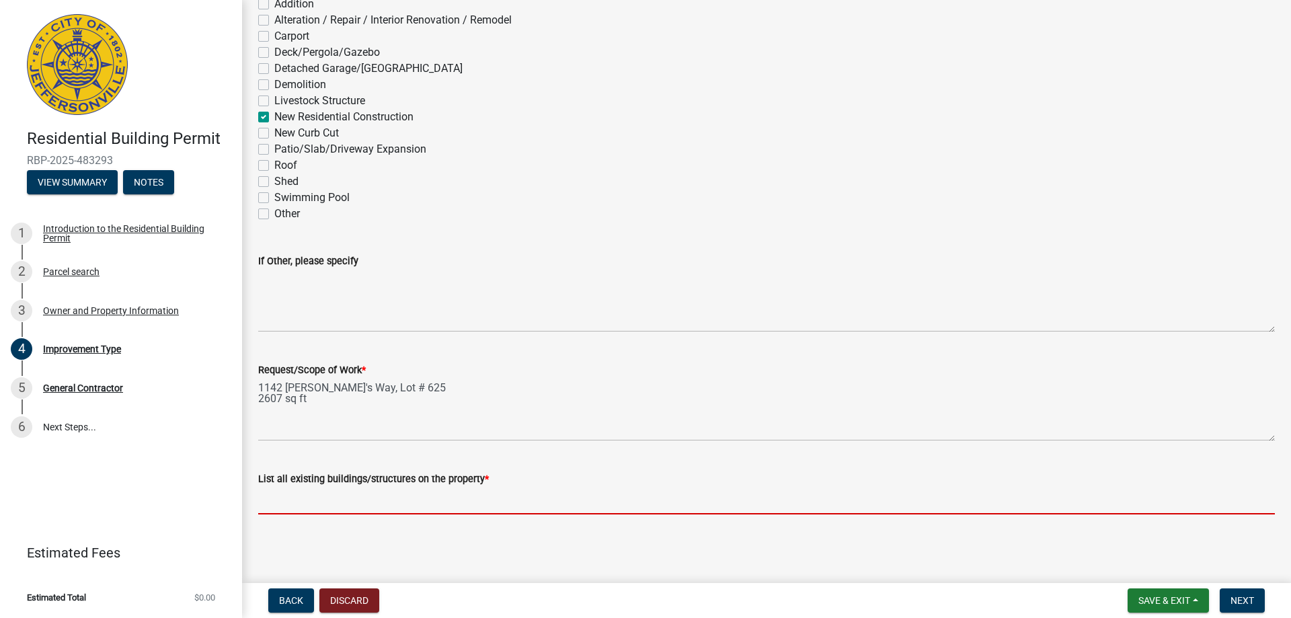
click at [388, 501] on input "List all existing buildings/structures on the property *" at bounding box center [766, 501] width 1017 height 28
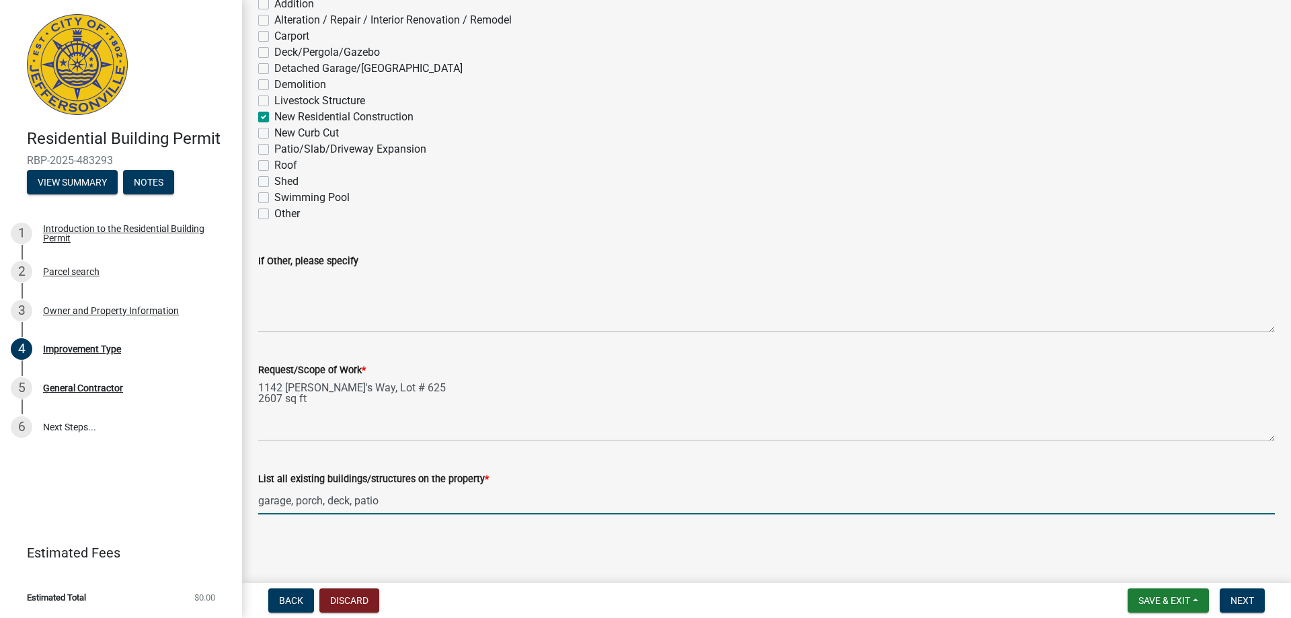
type input "garage, porch, deck, patio"
click at [640, 447] on wm-data-entity-input "Request/Scope of Work * [STREET_ADDRESS][PERSON_NAME] 2607 sq ft" at bounding box center [766, 397] width 1017 height 109
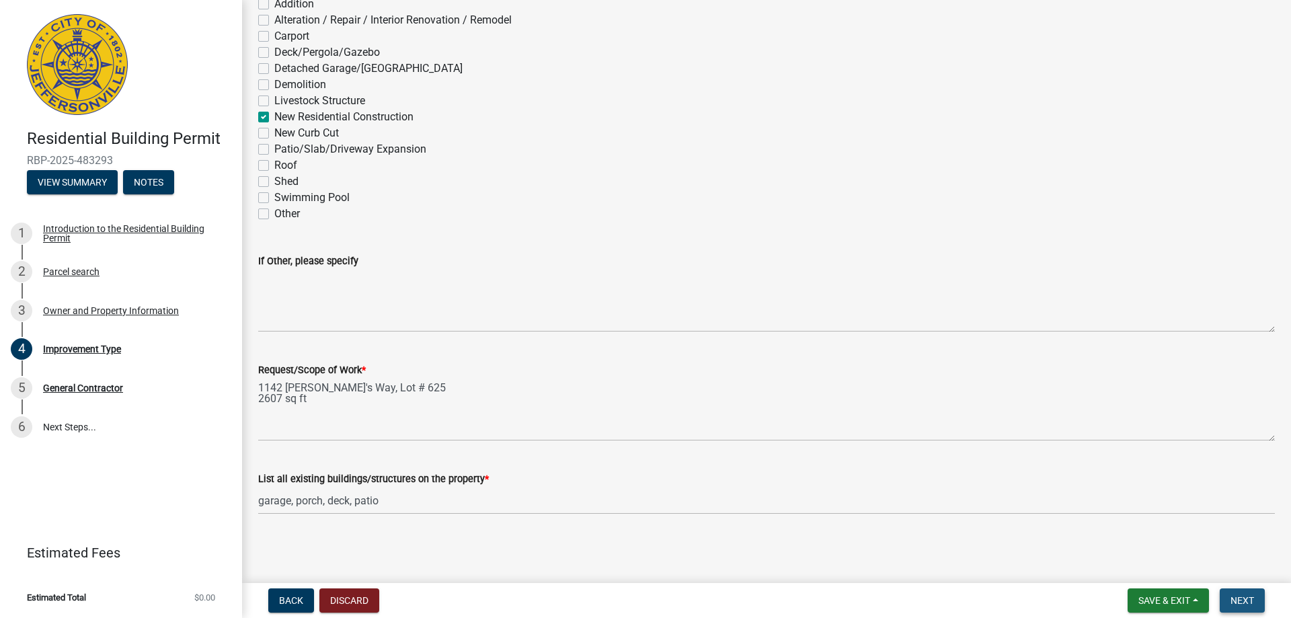
click at [1247, 599] on span "Next" at bounding box center [1243, 600] width 24 height 11
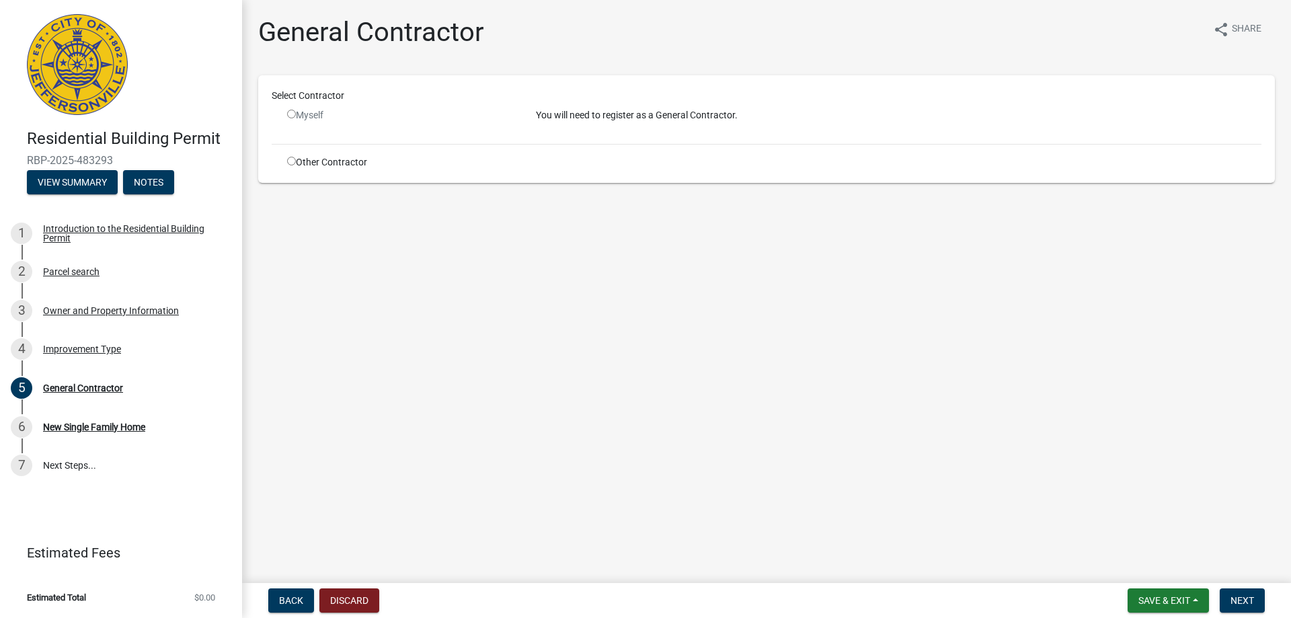
click at [291, 161] on input "radio" at bounding box center [291, 161] width 9 height 9
radio input "true"
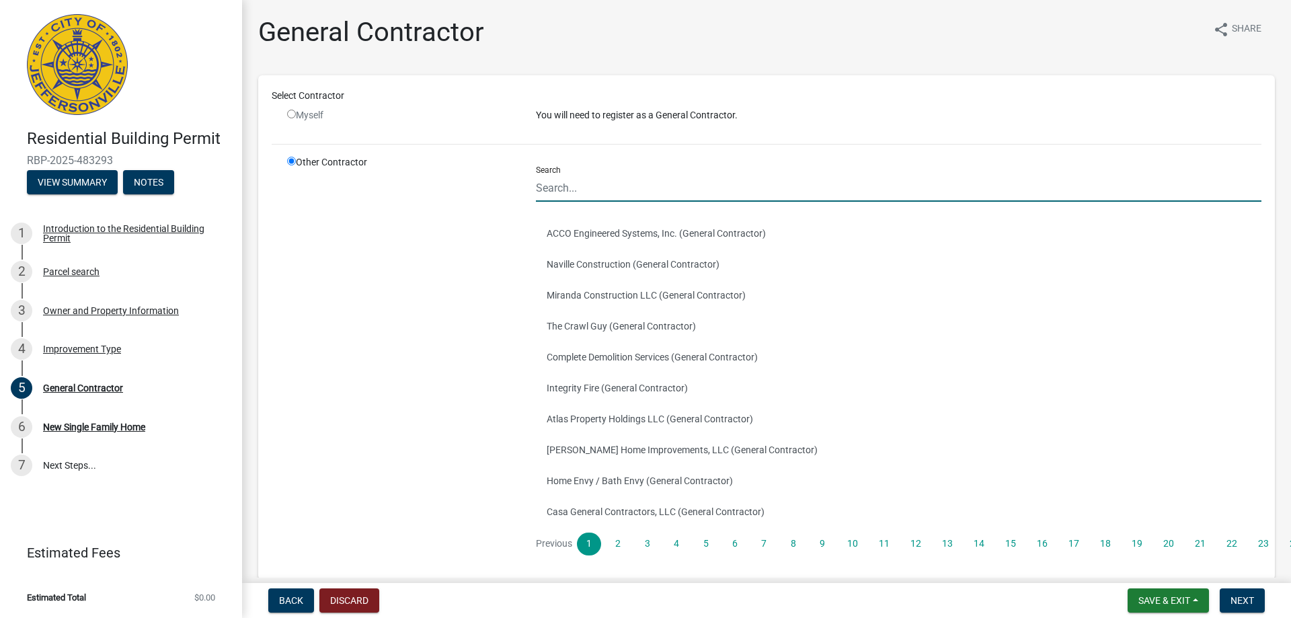
click at [601, 199] on input "Search" at bounding box center [899, 188] width 726 height 28
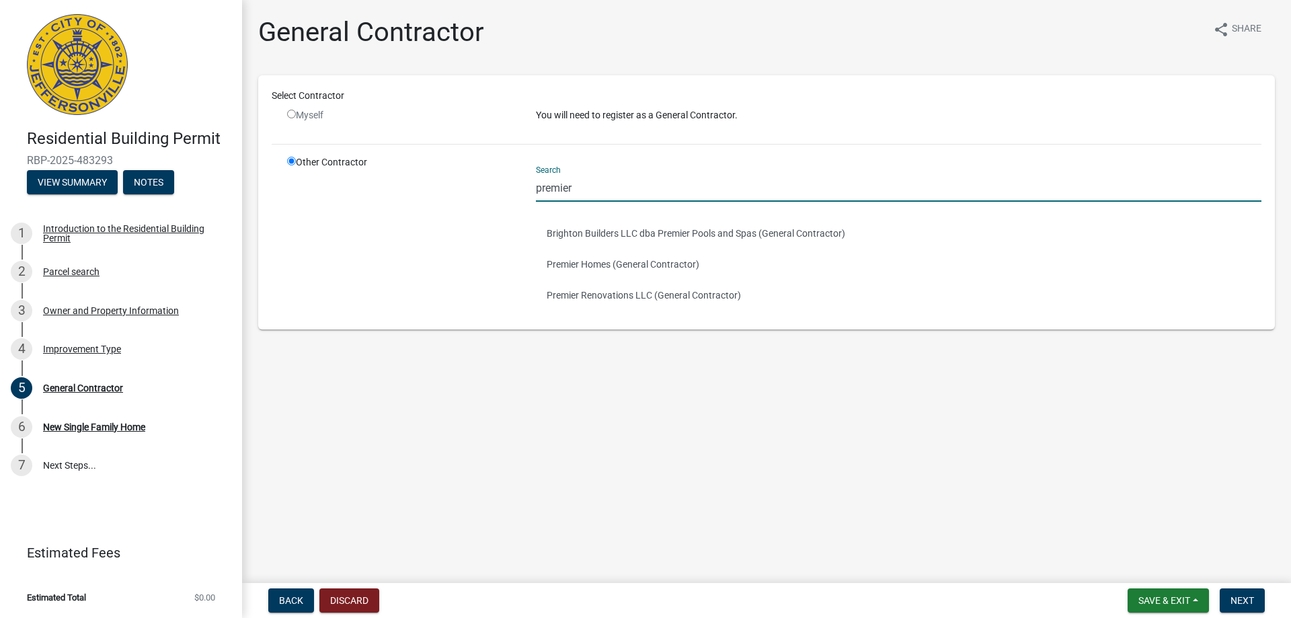
type input "premier homes"
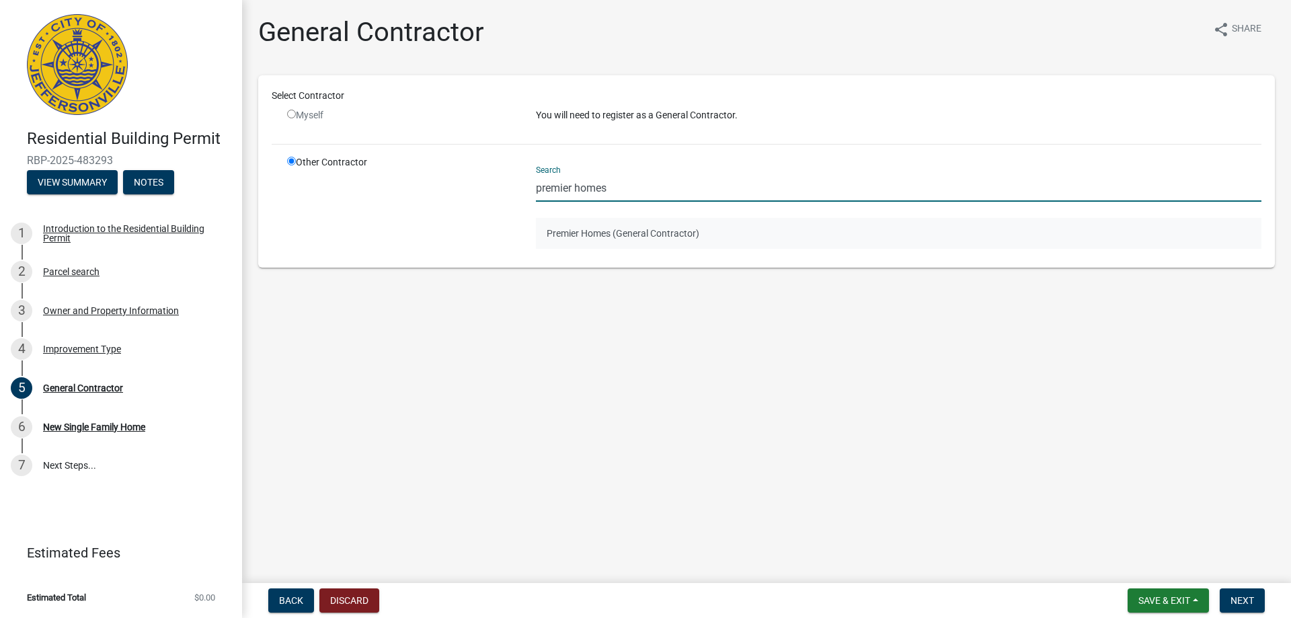
click at [637, 233] on button "Premier Homes (General Contractor)" at bounding box center [899, 233] width 726 height 31
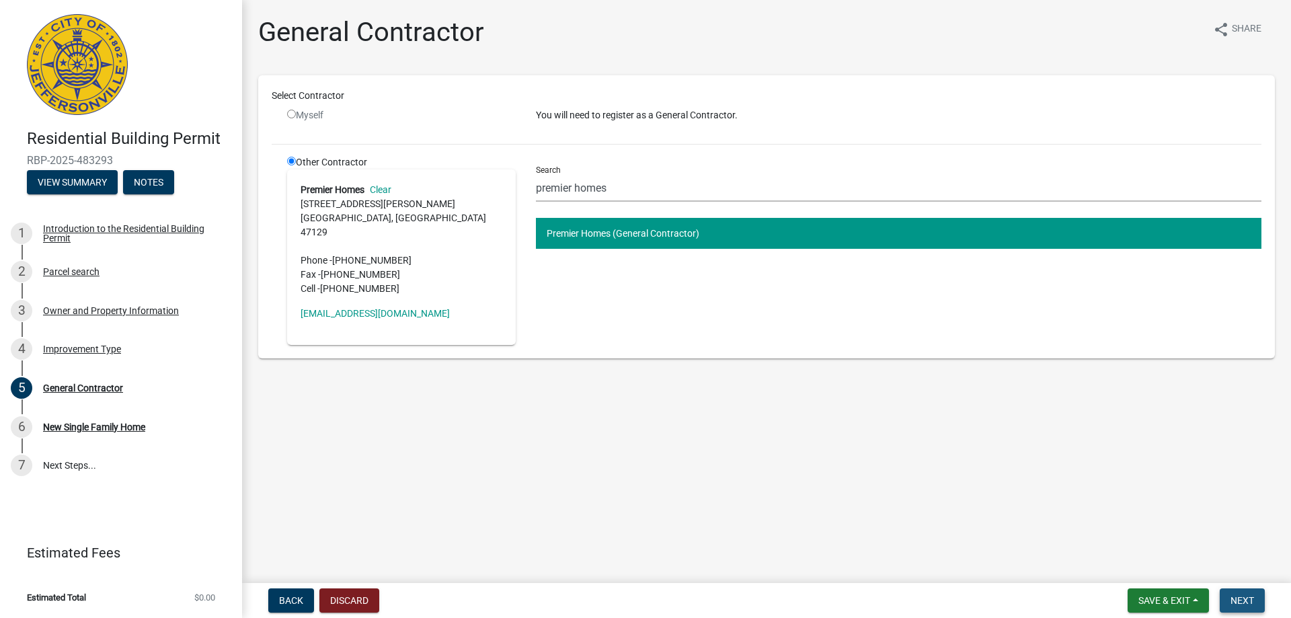
drag, startPoint x: 1248, startPoint y: 599, endPoint x: 1220, endPoint y: 602, distance: 28.4
click at [1247, 599] on span "Next" at bounding box center [1243, 600] width 24 height 11
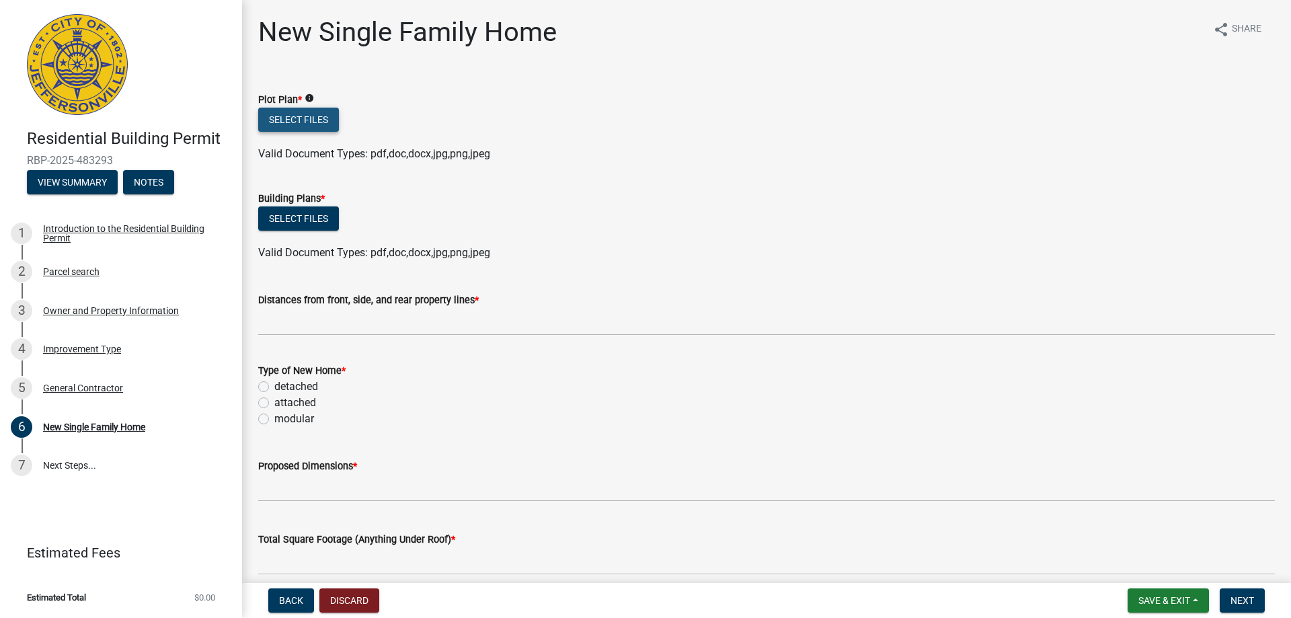
click at [299, 108] on button "Select files" at bounding box center [298, 120] width 81 height 24
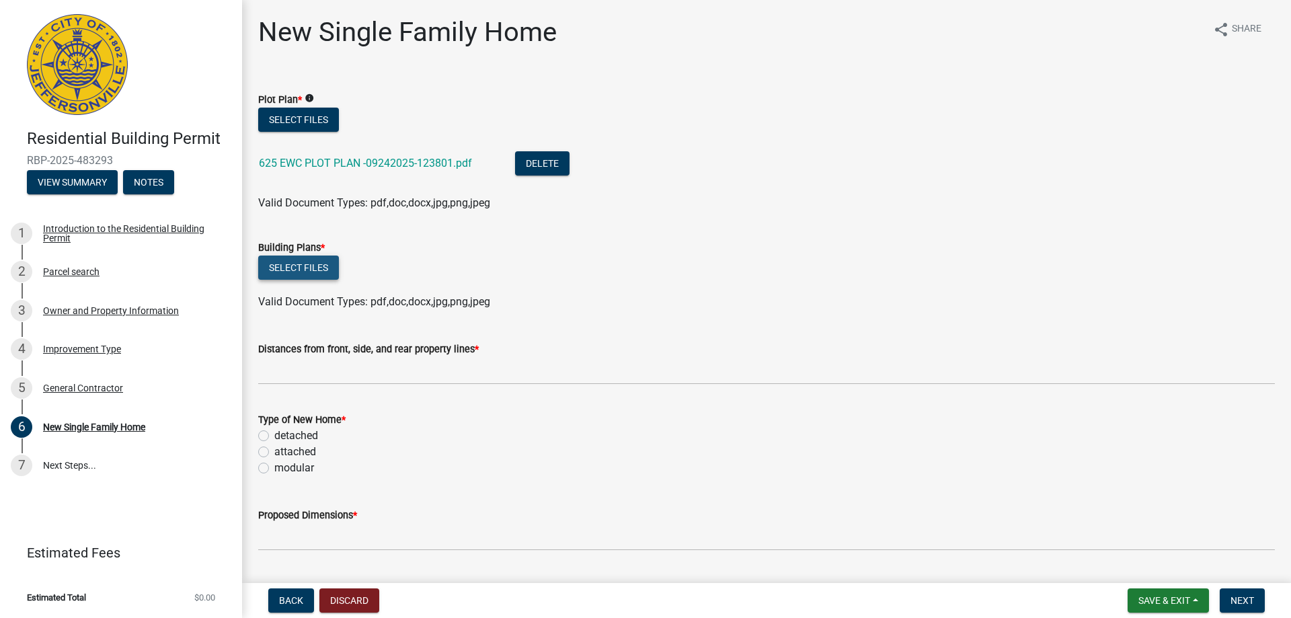
click at [302, 265] on button "Select files" at bounding box center [298, 268] width 81 height 24
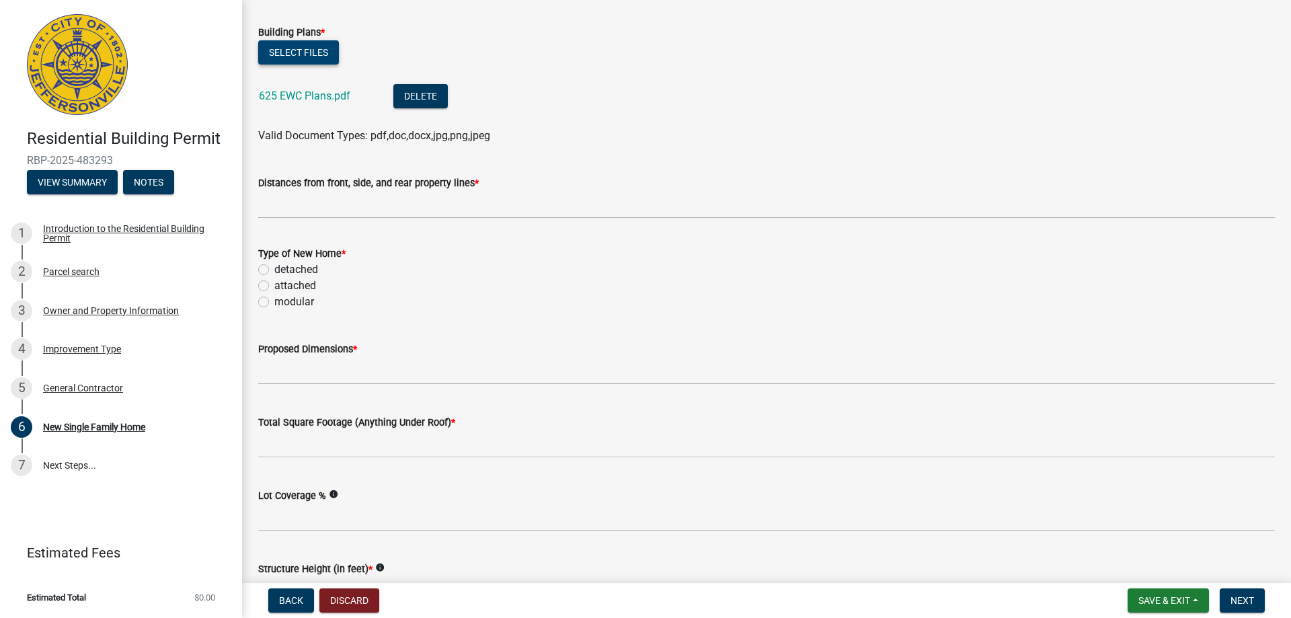
scroll to position [202, 0]
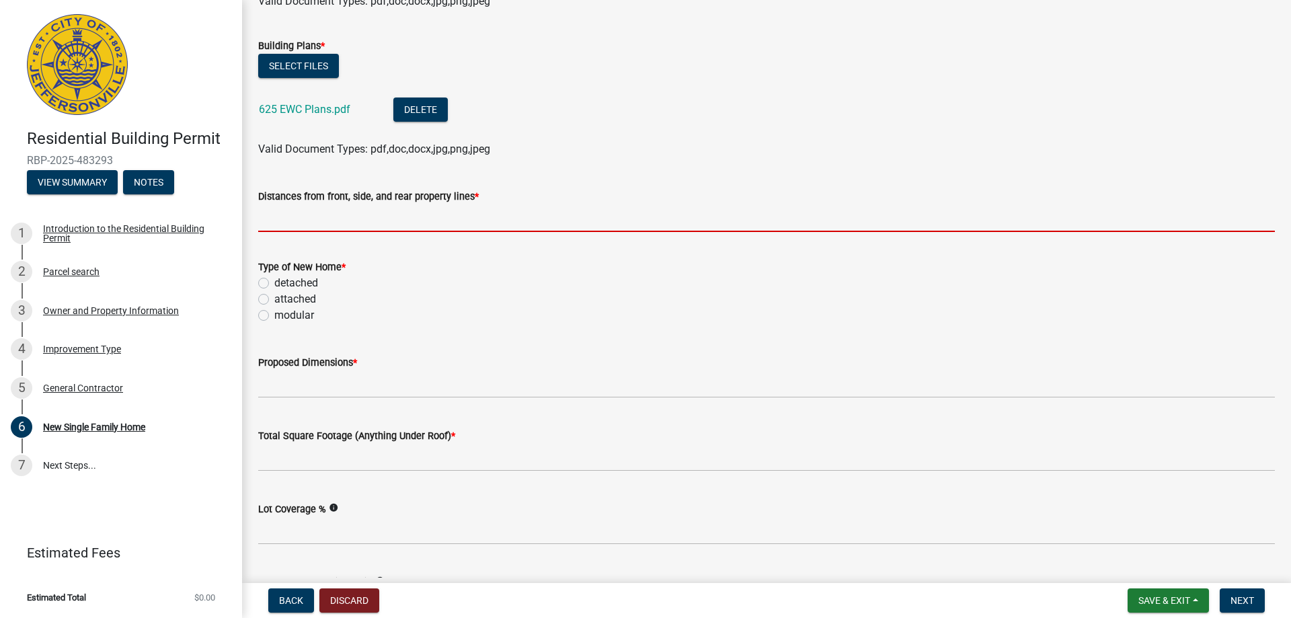
click at [284, 222] on input "Distances from front, side, and rear property lines *" at bounding box center [766, 218] width 1017 height 28
type input "na"
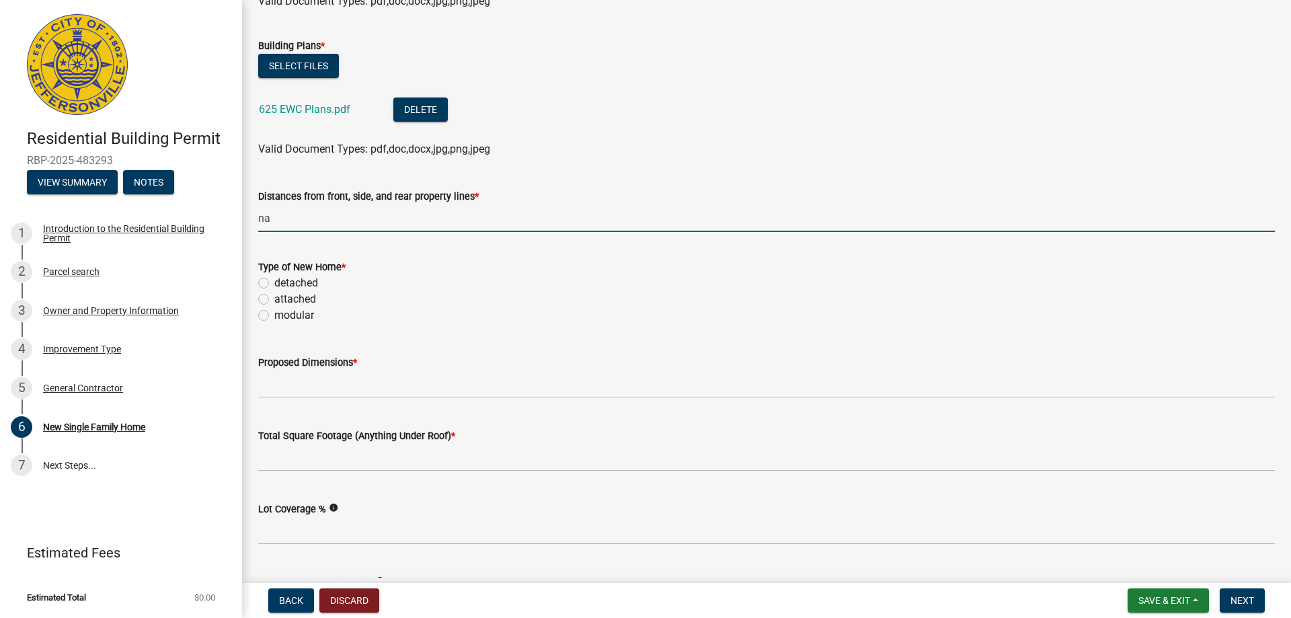
click at [274, 284] on label "detached" at bounding box center [296, 283] width 44 height 16
click at [274, 284] on input "detached" at bounding box center [278, 279] width 9 height 9
radio input "true"
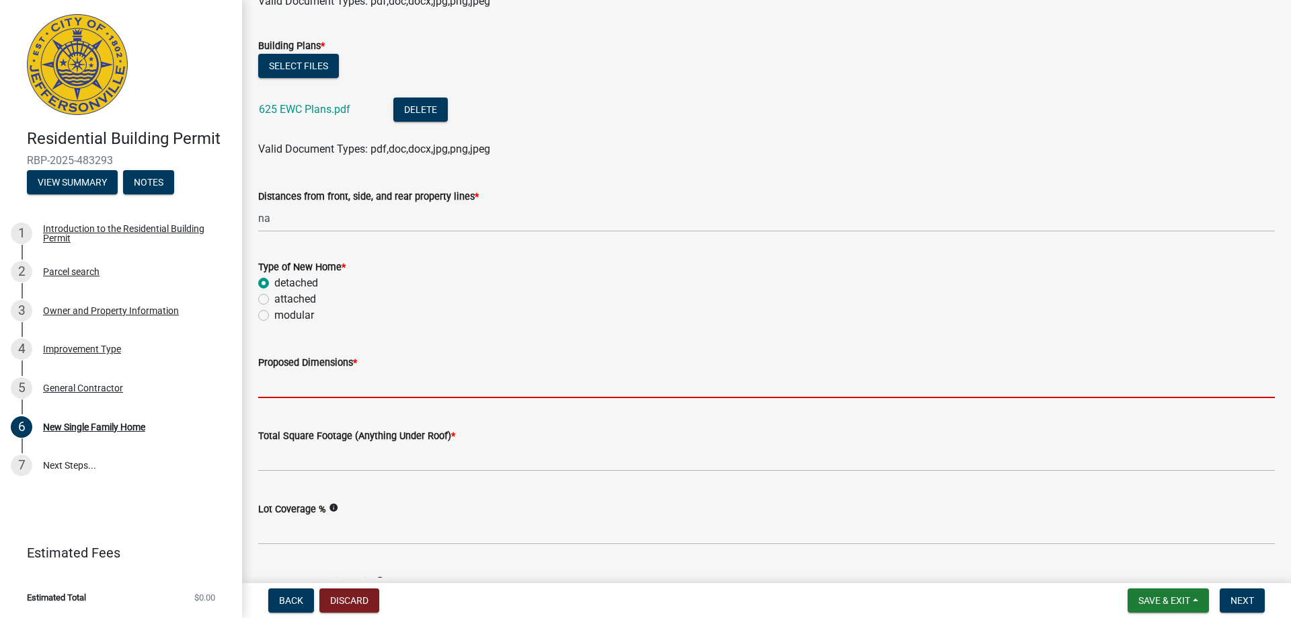
drag, startPoint x: 295, startPoint y: 379, endPoint x: 300, endPoint y: 385, distance: 7.6
click at [295, 379] on input "Proposed Dimensions *" at bounding box center [766, 385] width 1017 height 28
type input "na"
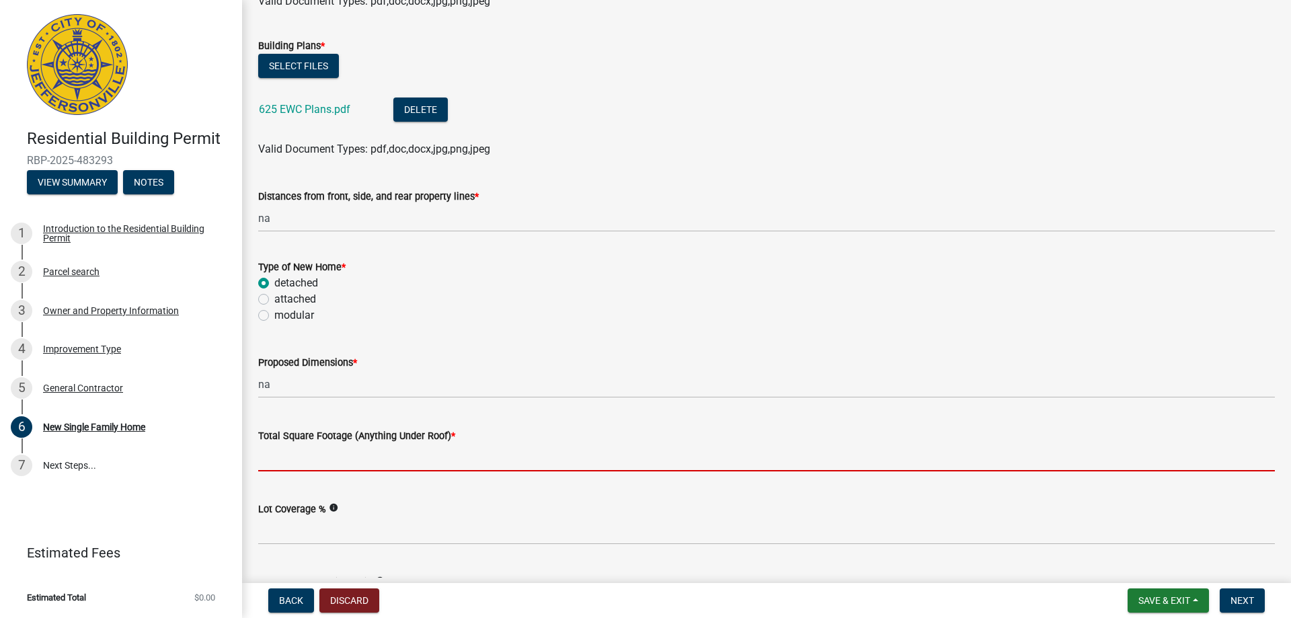
drag, startPoint x: 322, startPoint y: 453, endPoint x: 333, endPoint y: 450, distance: 11.3
click at [324, 453] on input "Total Square Footage (Anything Under Roof) *" at bounding box center [766, 458] width 1017 height 28
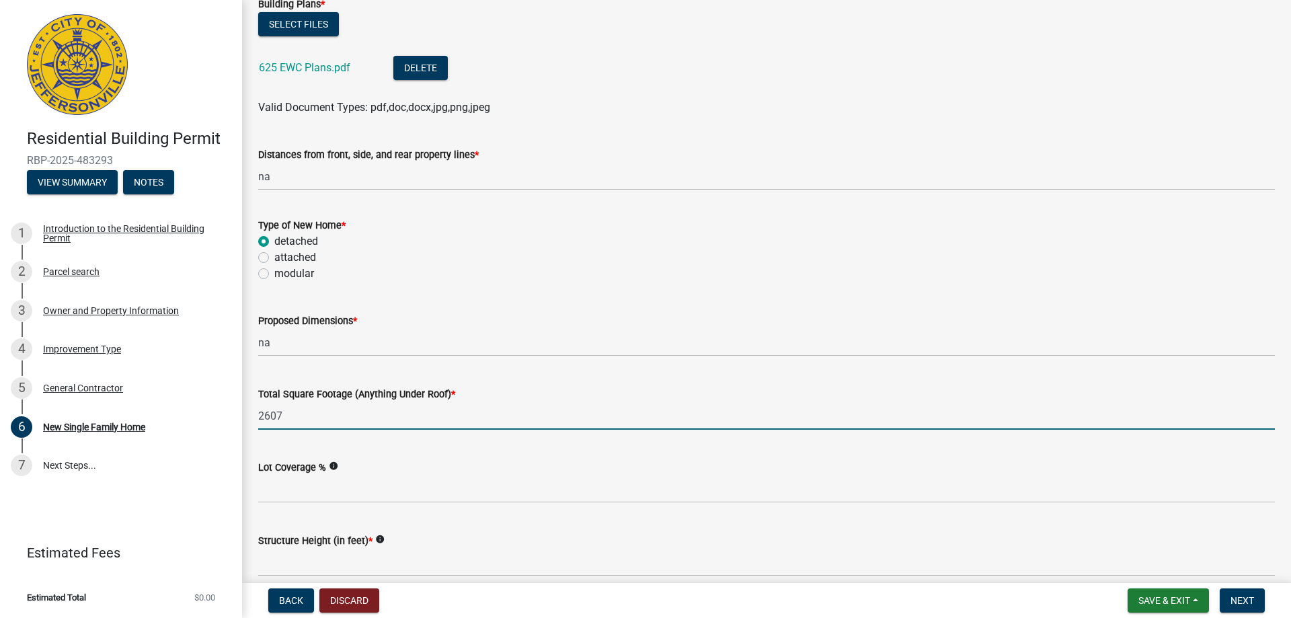
scroll to position [538, 0]
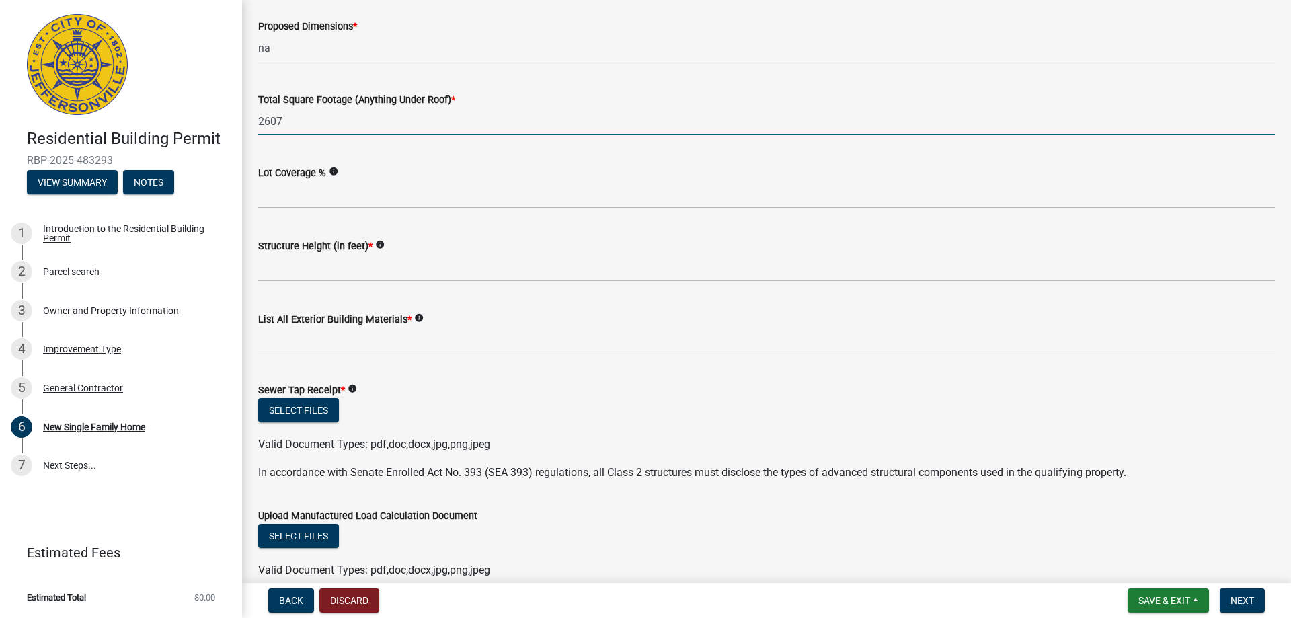
type input "2607"
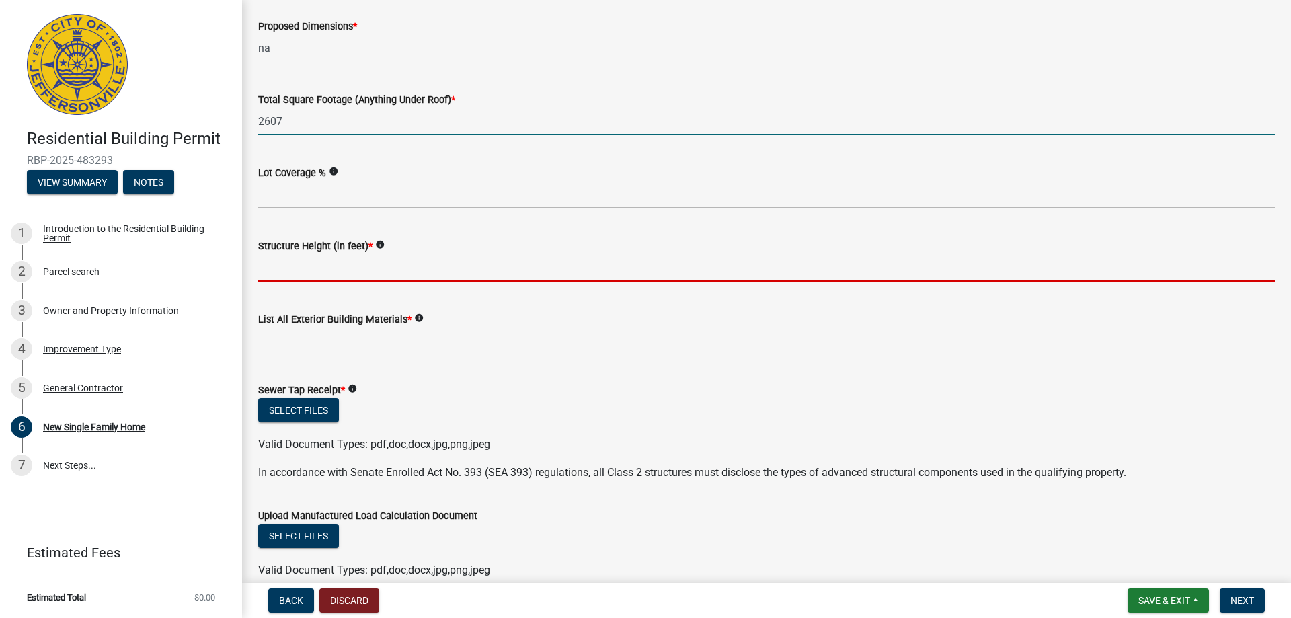
click at [321, 272] on input "Structure Height (in feet) *" at bounding box center [766, 268] width 1017 height 28
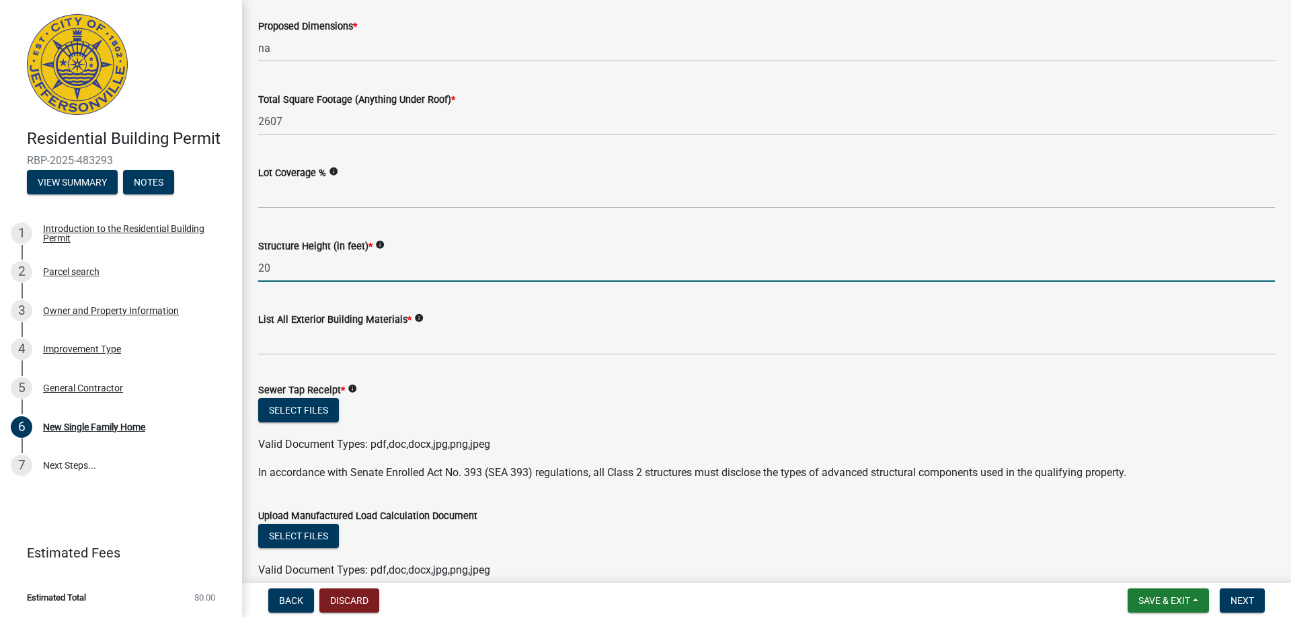
type input "20"
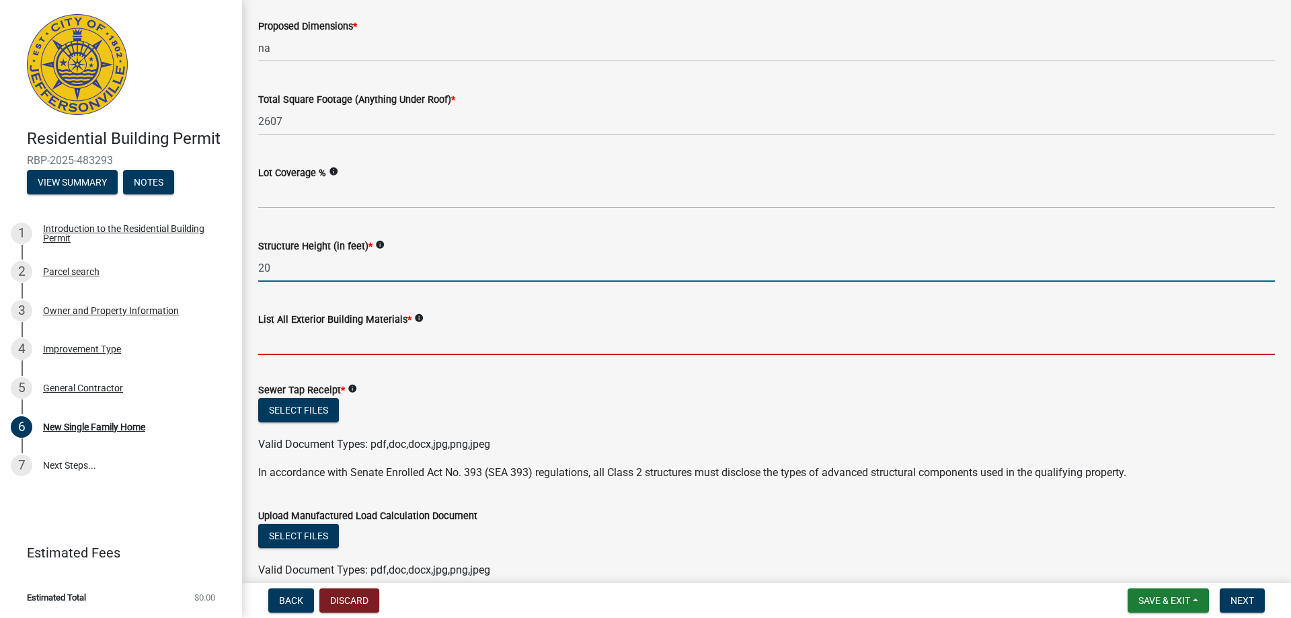
click at [296, 336] on input "List All Exterior Building Materials *" at bounding box center [766, 342] width 1017 height 28
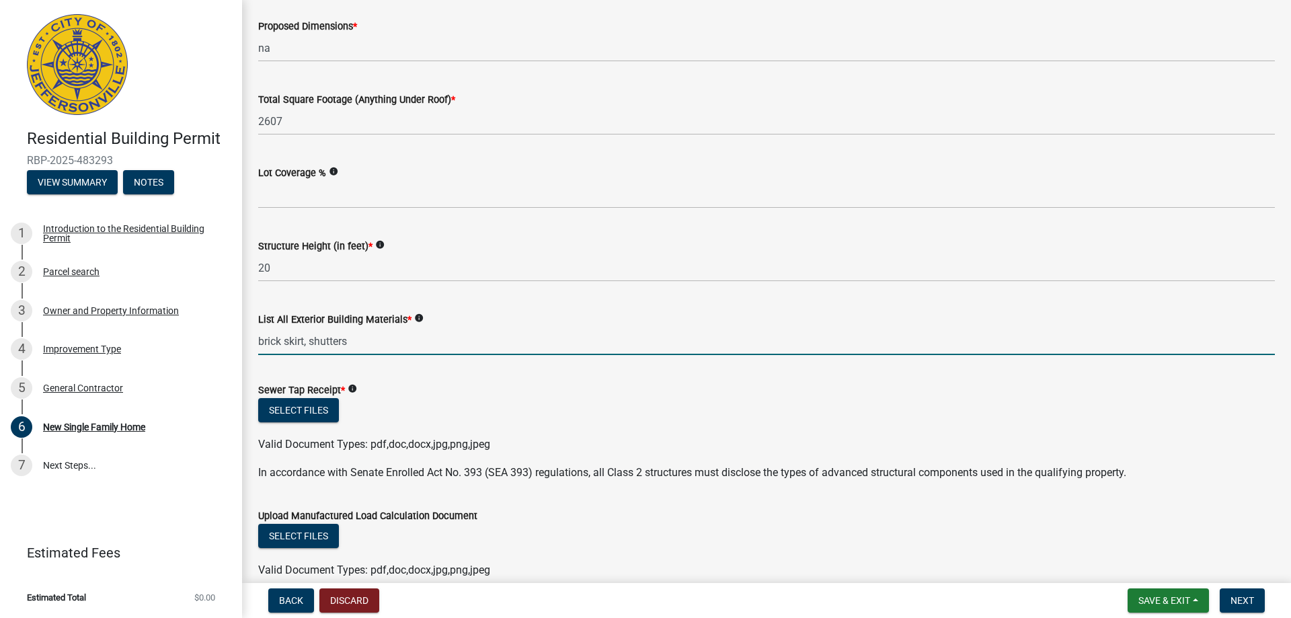
type input "brick skirt, shutters"
drag, startPoint x: 632, startPoint y: 309, endPoint x: 642, endPoint y: 321, distance: 15.3
click at [633, 309] on div "List All Exterior Building Materials * info brick skirt, shutters" at bounding box center [766, 324] width 1017 height 63
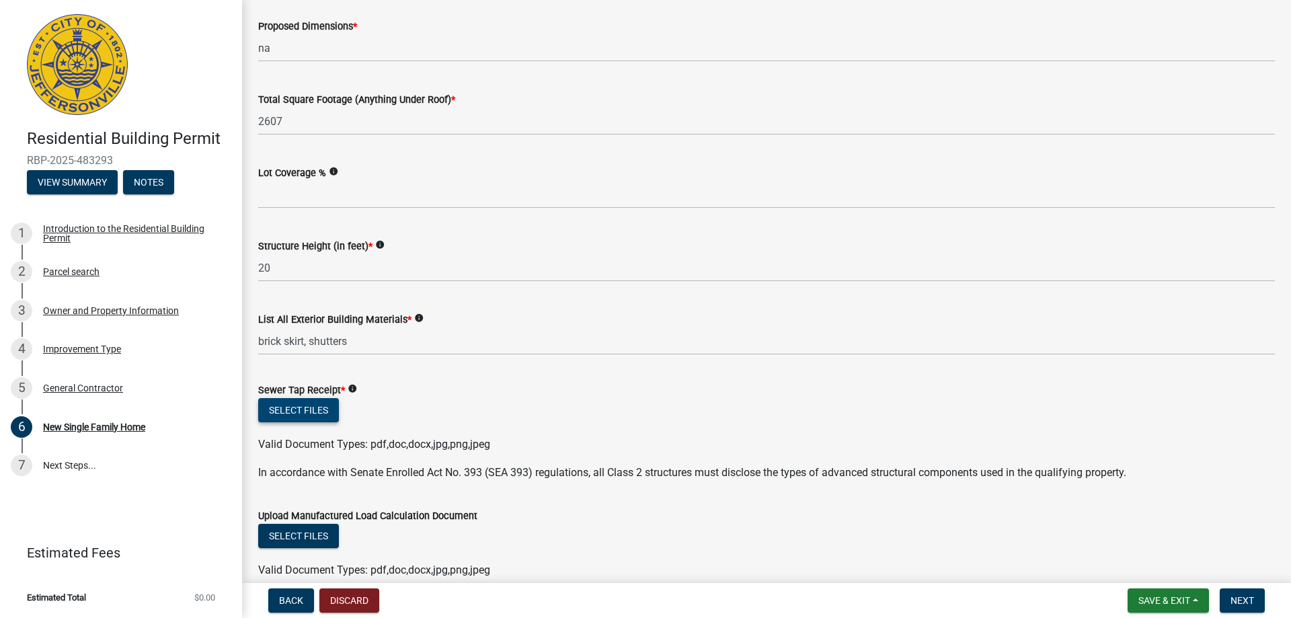
click at [315, 416] on button "Select files" at bounding box center [298, 410] width 81 height 24
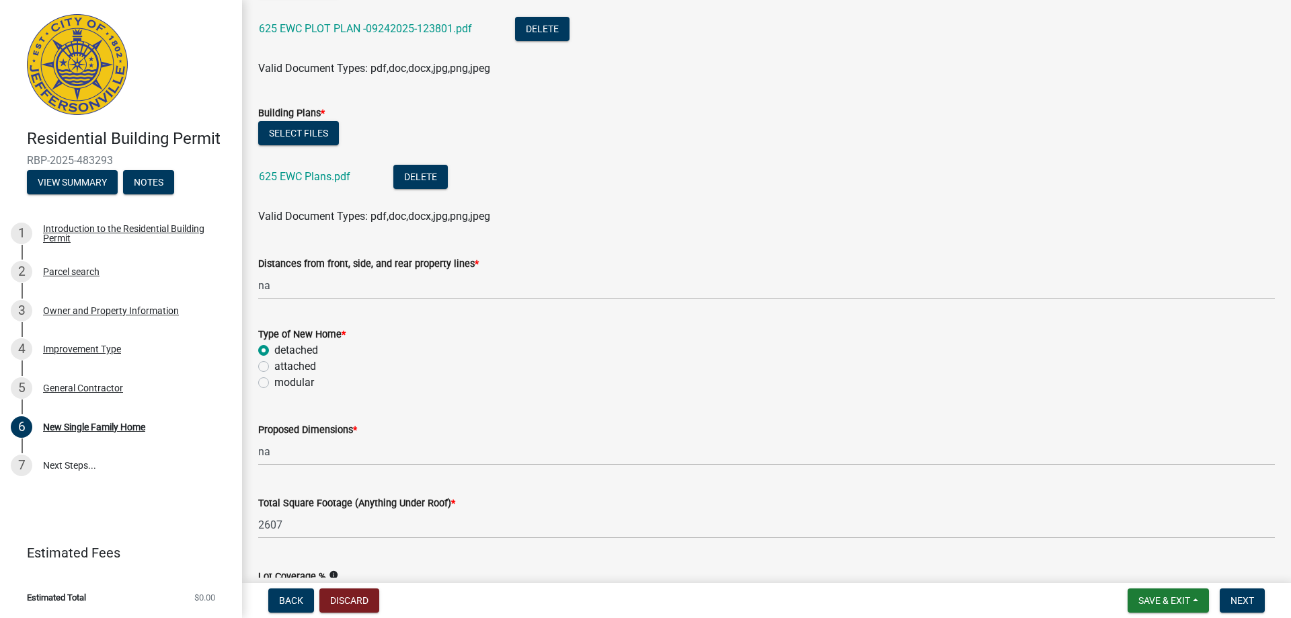
scroll to position [0, 0]
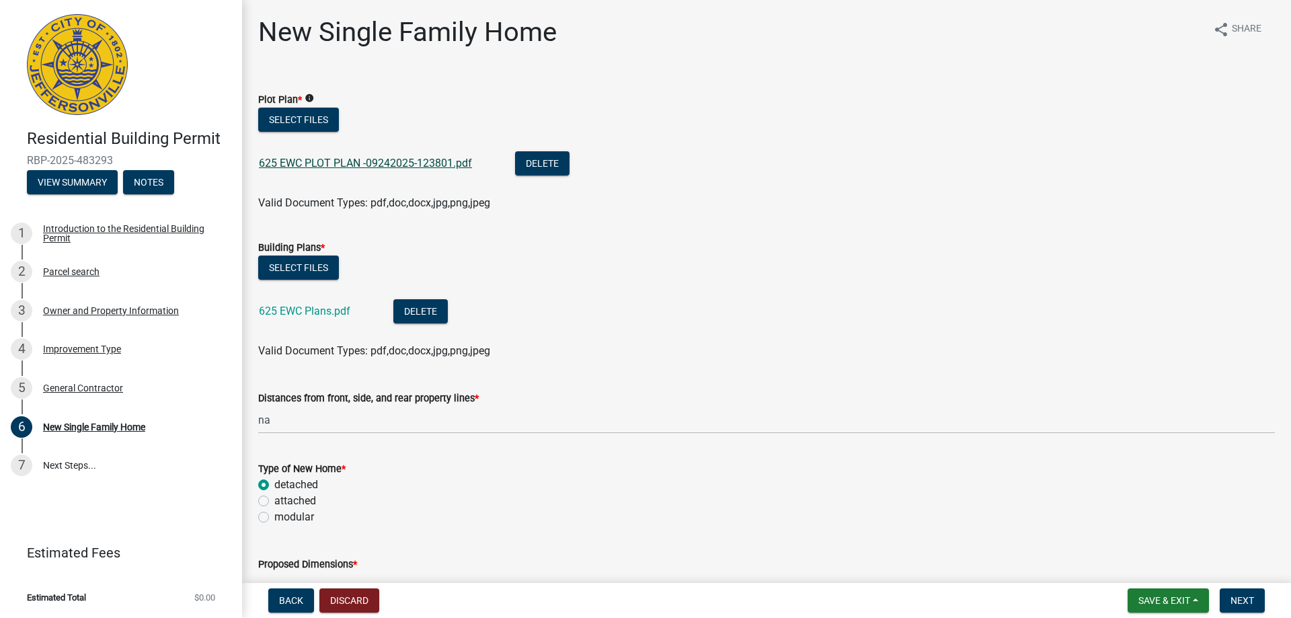
click at [376, 161] on link "625 EWC PLOT PLAN -09242025-123801.pdf" at bounding box center [365, 163] width 213 height 13
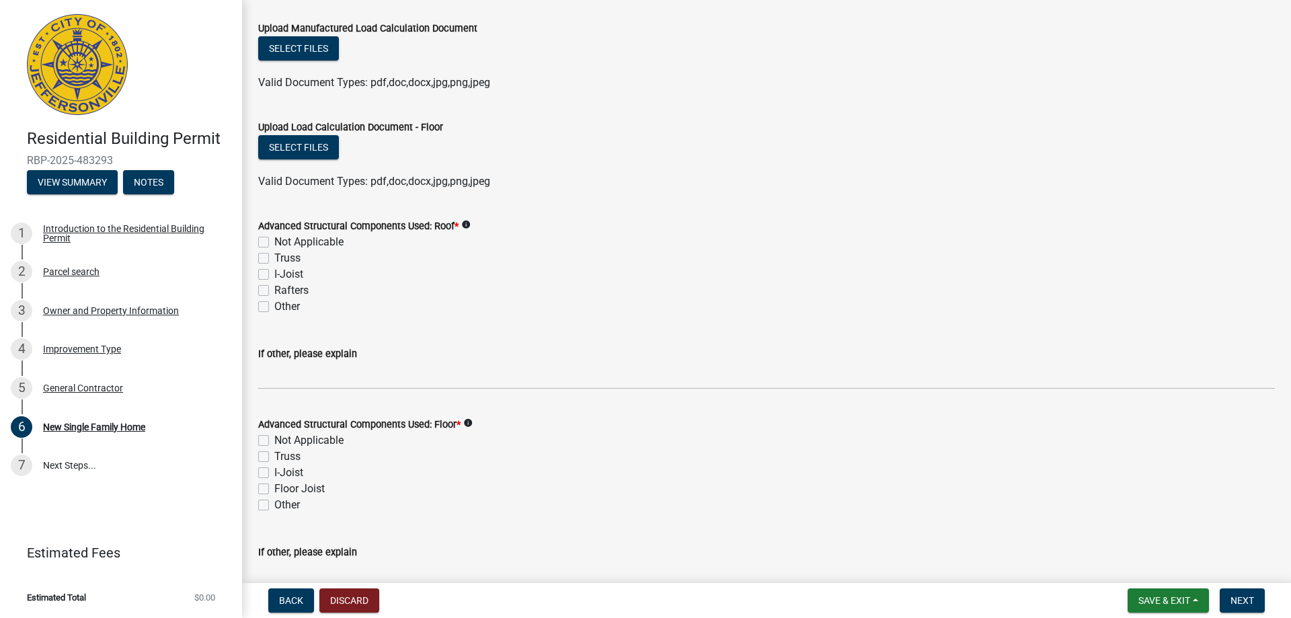
scroll to position [1076, 0]
click at [274, 258] on label "Truss" at bounding box center [287, 257] width 26 height 16
click at [274, 258] on input "Truss" at bounding box center [278, 253] width 9 height 9
checkbox input "true"
checkbox input "false"
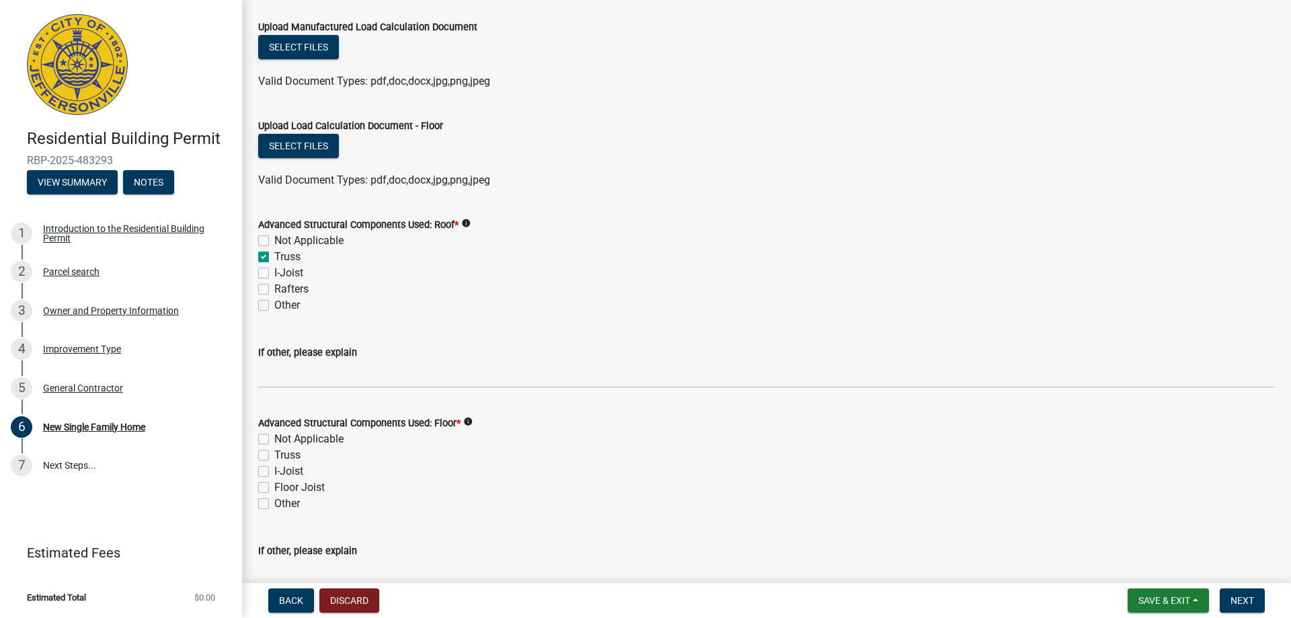
checkbox input "true"
checkbox input "false"
click at [274, 488] on label "Floor Joist" at bounding box center [299, 487] width 50 height 16
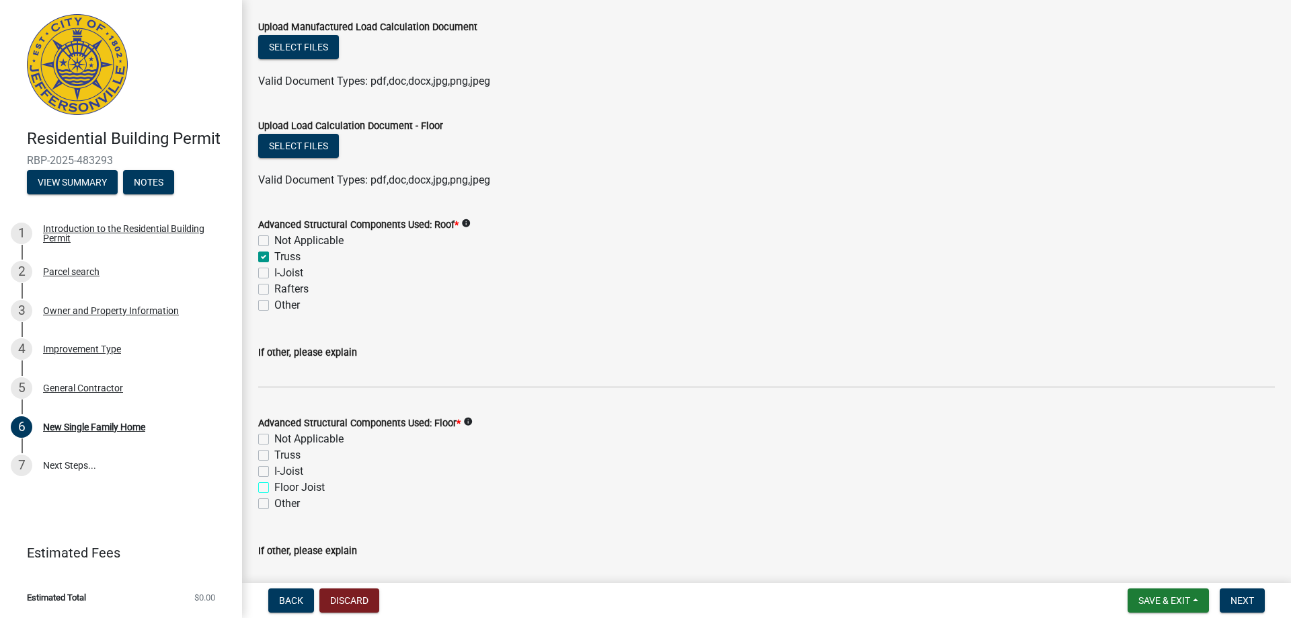
click at [274, 488] on input "Floor Joist" at bounding box center [278, 483] width 9 height 9
checkbox input "true"
checkbox input "false"
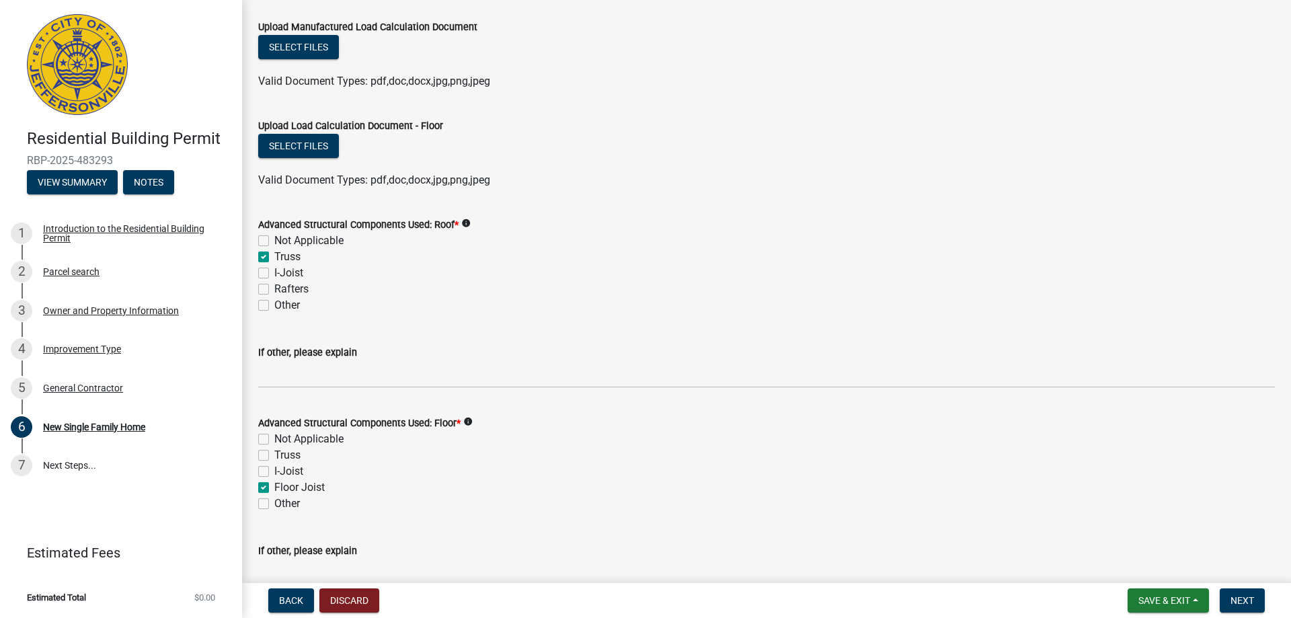
checkbox input "true"
checkbox input "false"
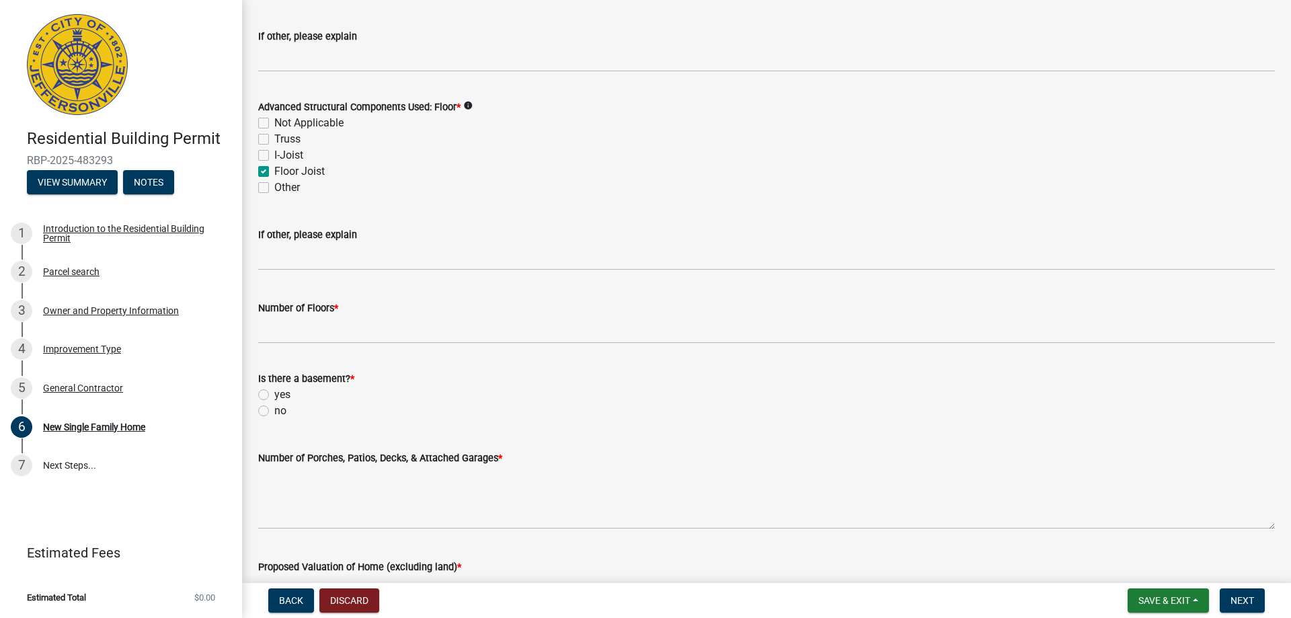
scroll to position [1412, 0]
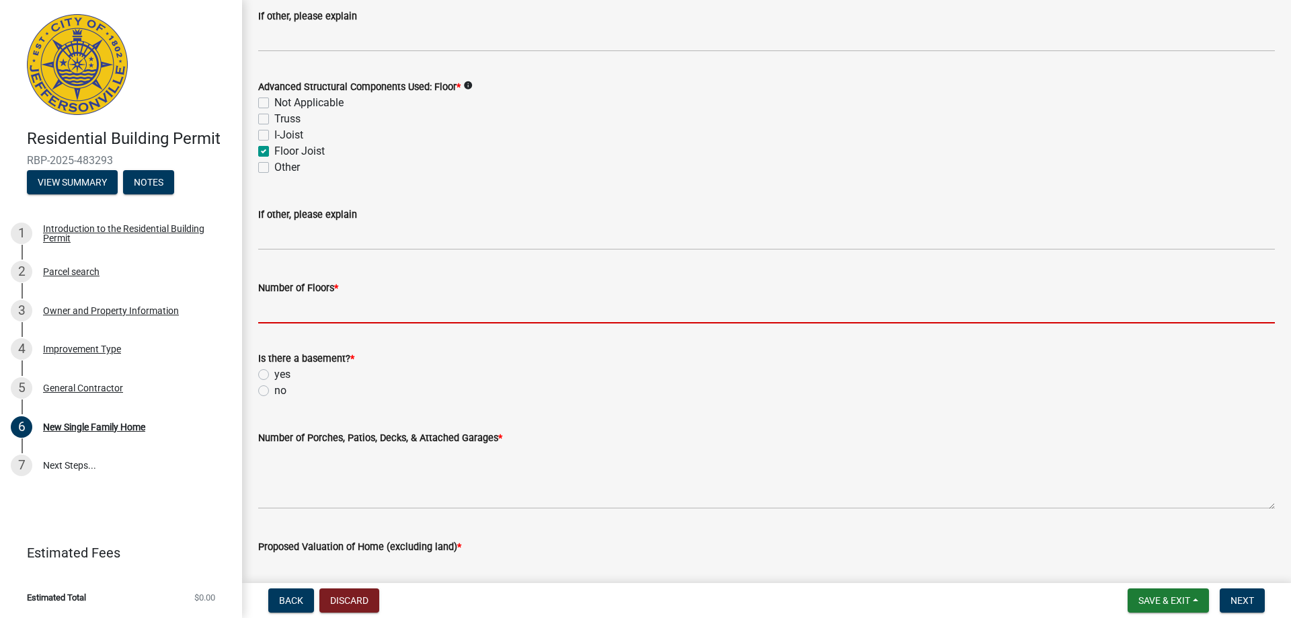
click at [303, 311] on input "Number of Floors *" at bounding box center [766, 310] width 1017 height 28
type input "1"
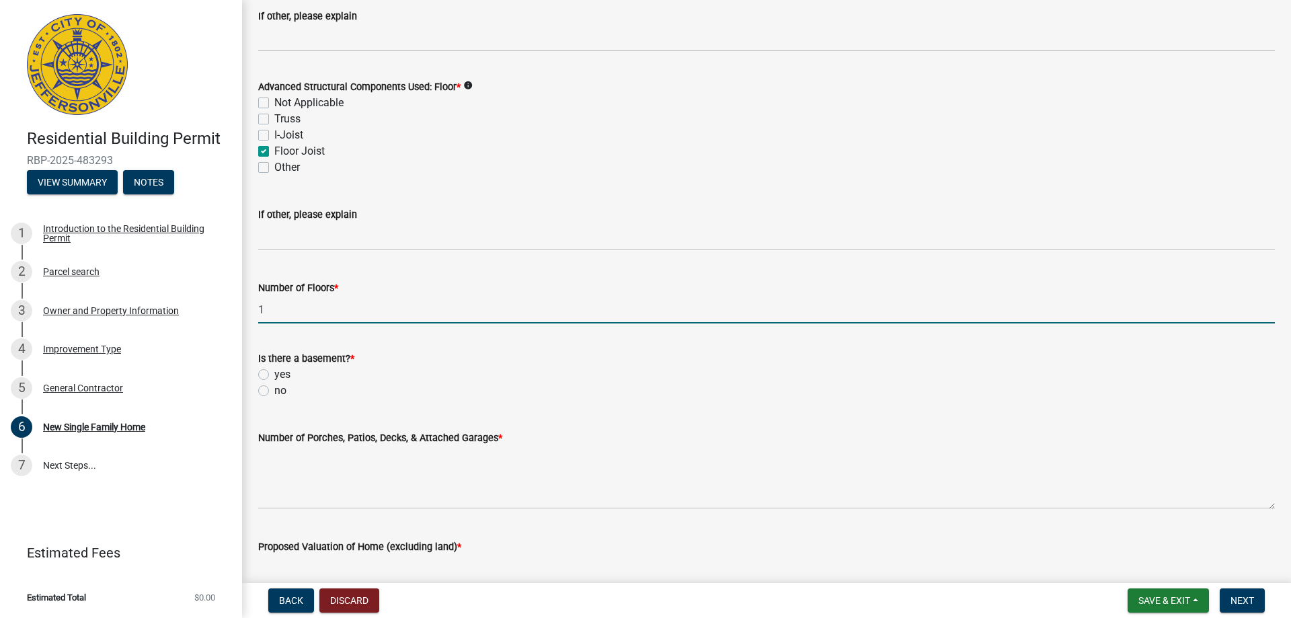
drag, startPoint x: 263, startPoint y: 371, endPoint x: 289, endPoint y: 397, distance: 36.1
click at [274, 371] on label "yes" at bounding box center [282, 375] width 16 height 16
click at [274, 371] on input "yes" at bounding box center [278, 371] width 9 height 9
radio input "true"
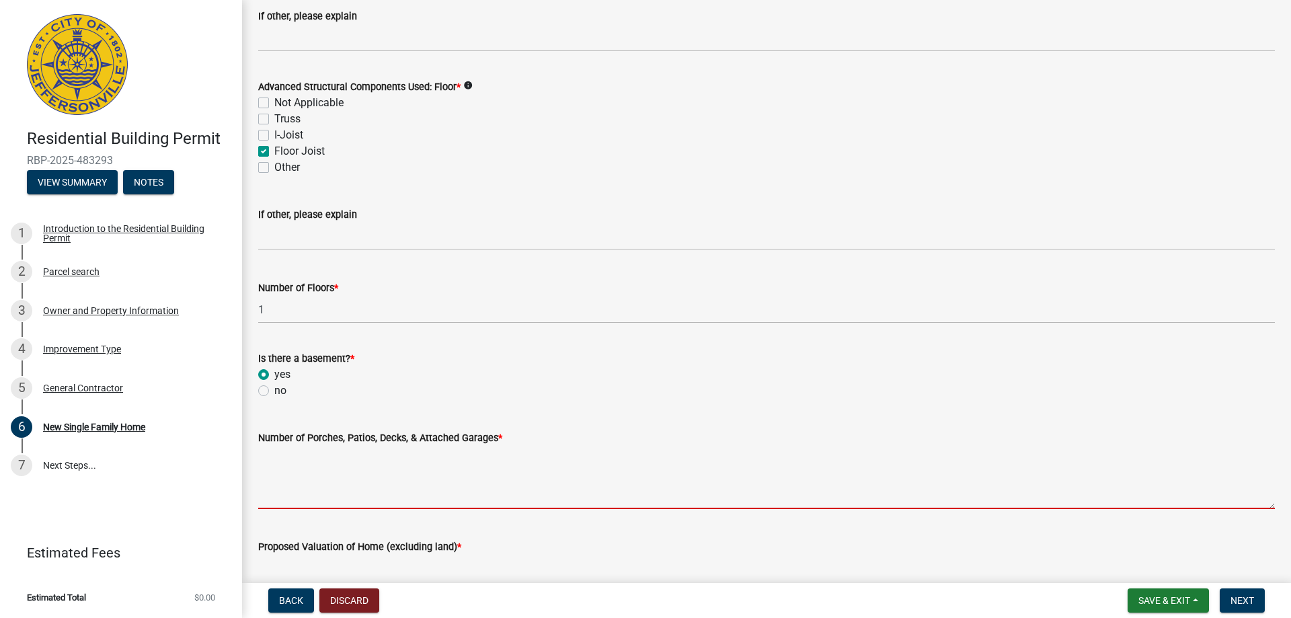
drag, startPoint x: 305, startPoint y: 456, endPoint x: 313, endPoint y: 456, distance: 7.4
click at [306, 456] on textarea "Number of Porches, Patios, Decks, & Attached Garages *" at bounding box center [766, 477] width 1017 height 63
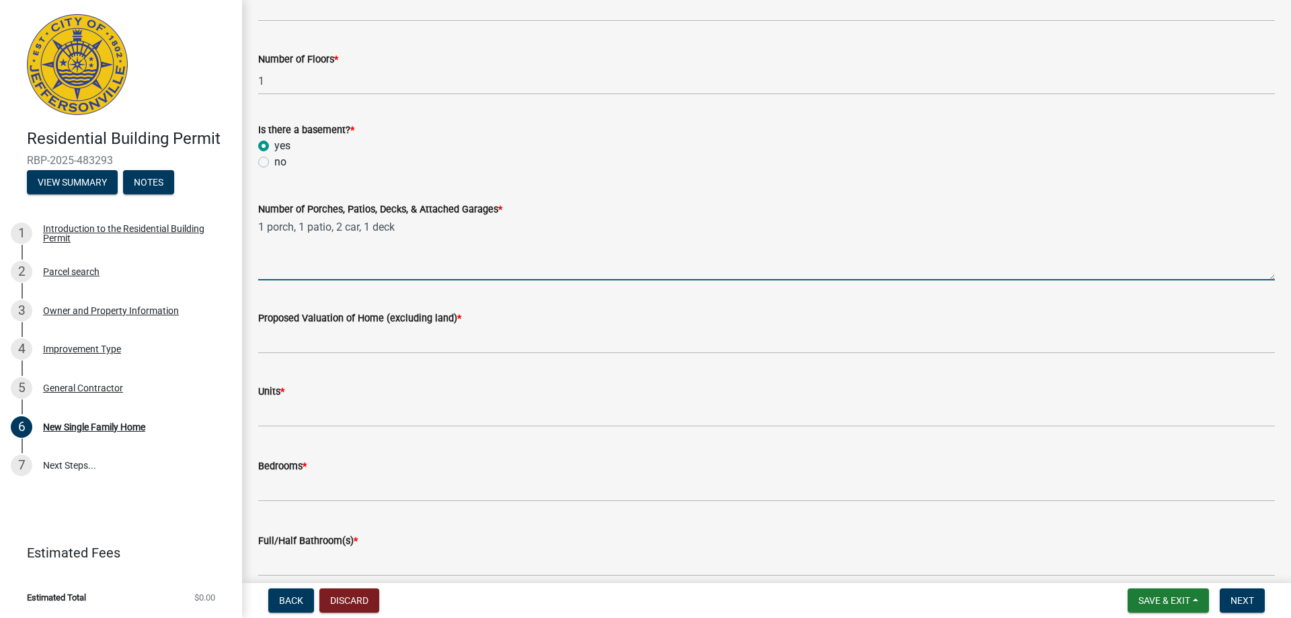
scroll to position [1681, 0]
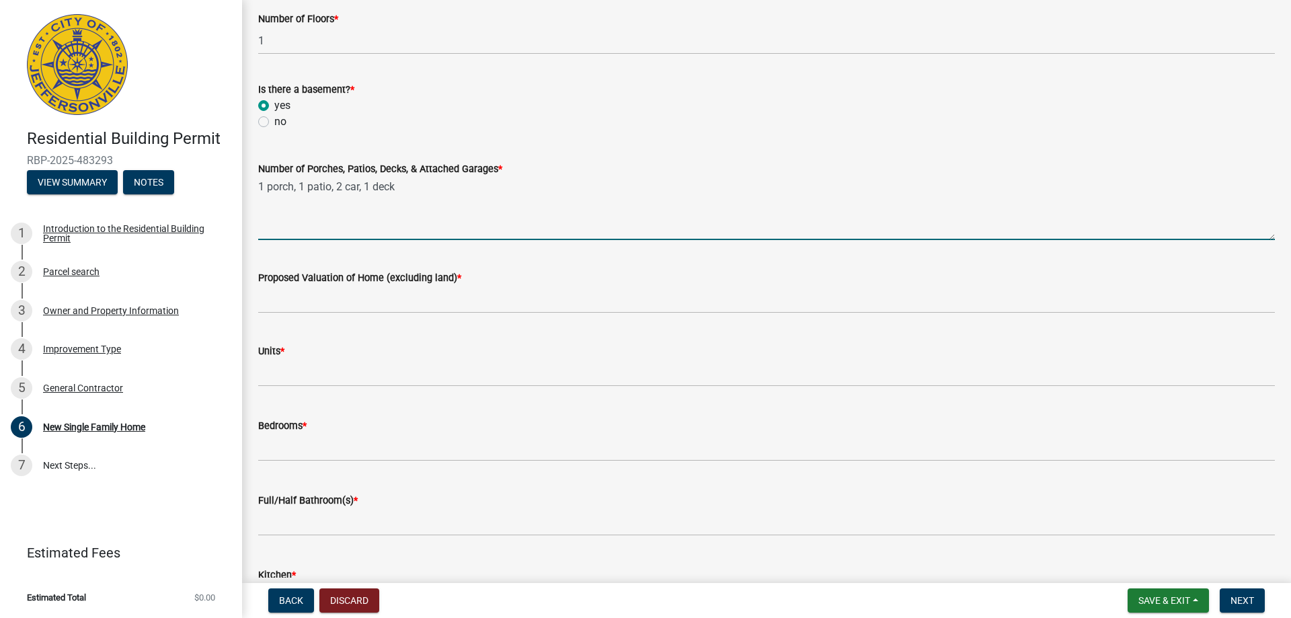
type textarea "1 porch, 1 patio, 2 car, 1 deck"
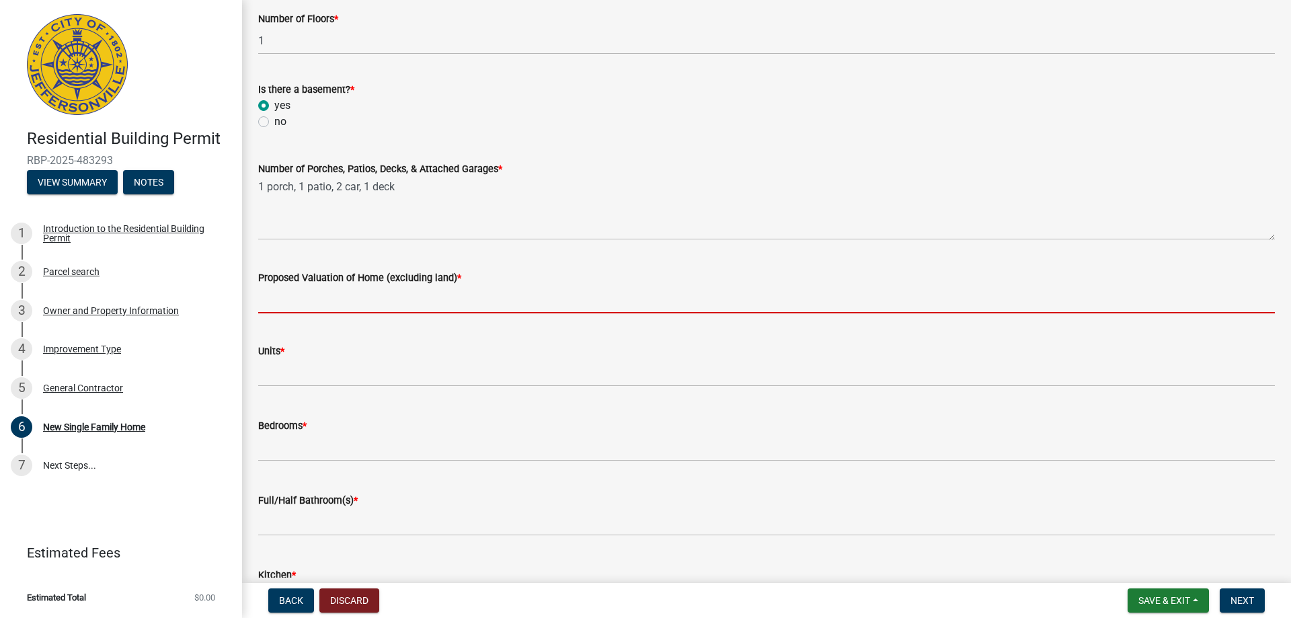
click at [424, 298] on input "Proposed Valuation of Home (excluding land) *" at bounding box center [766, 300] width 1017 height 28
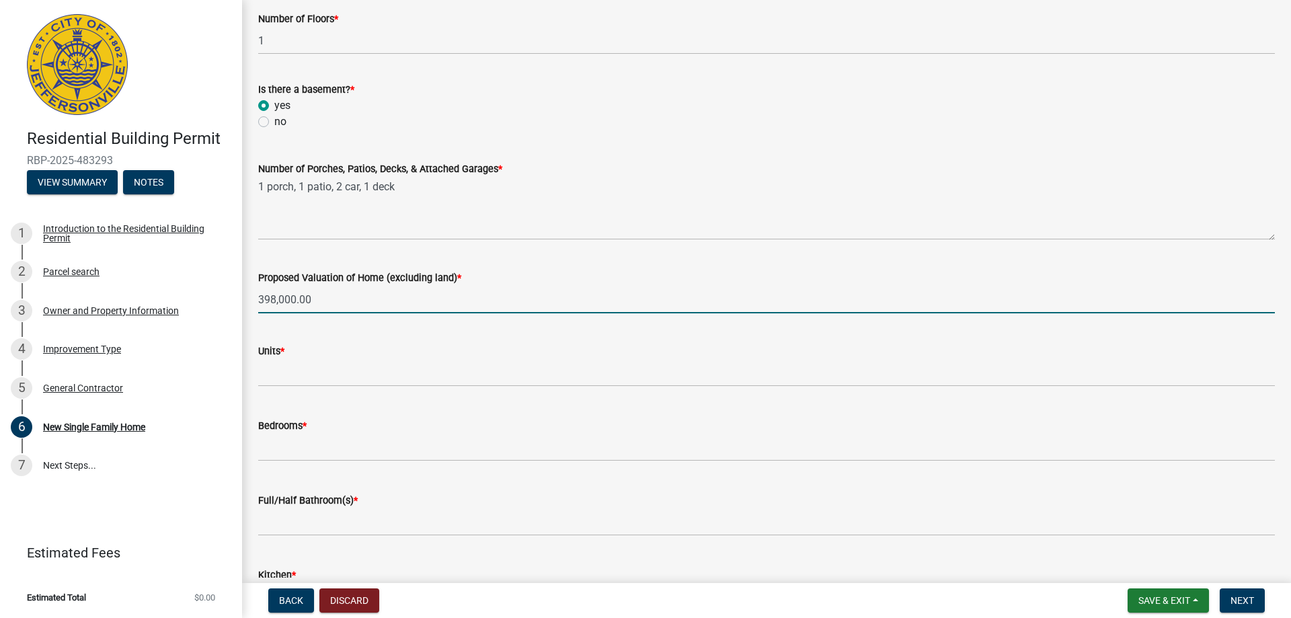
type input "398,000.00"
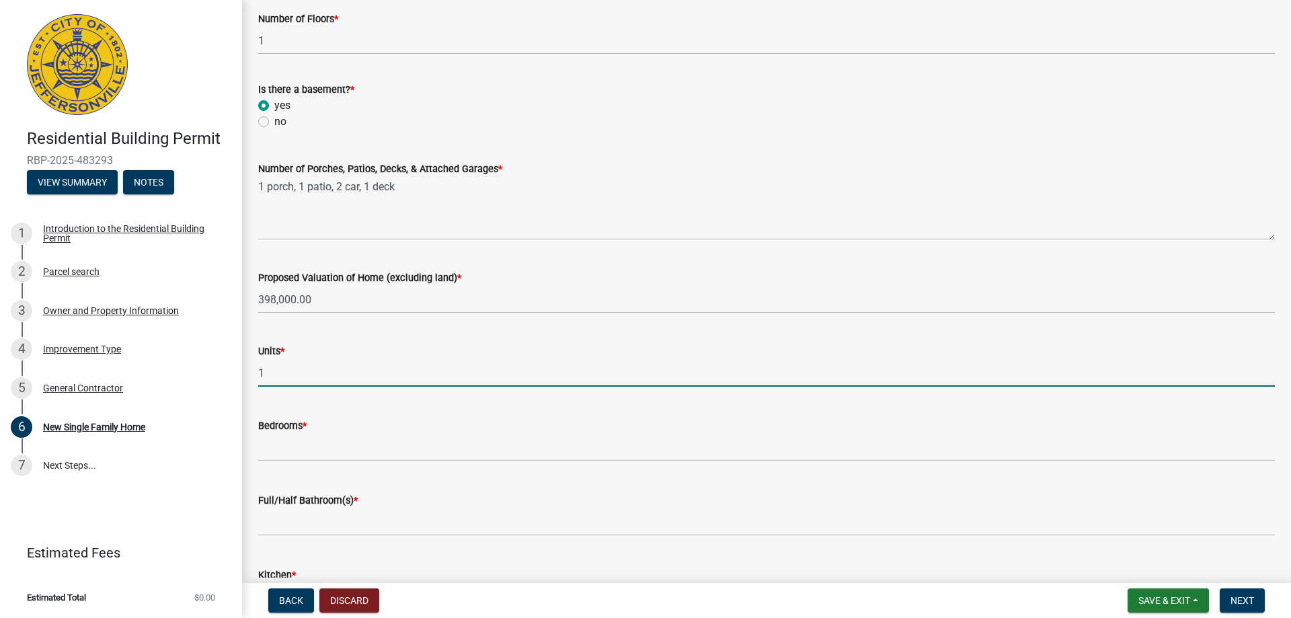
type input "1"
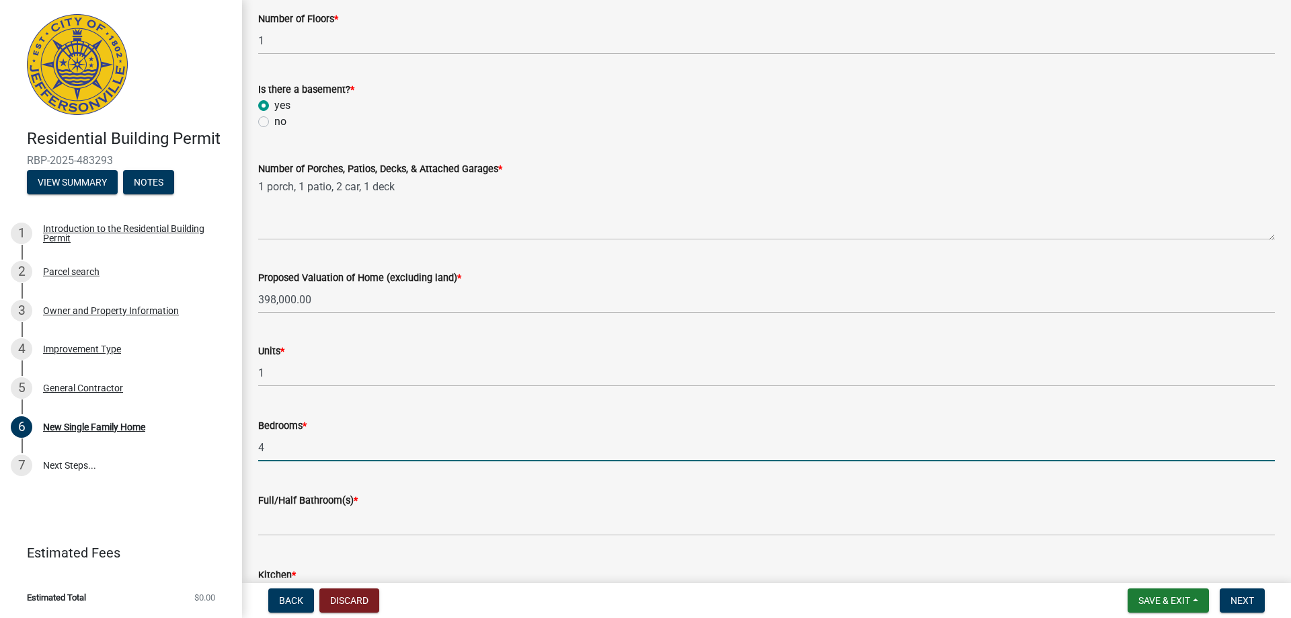
type input "4"
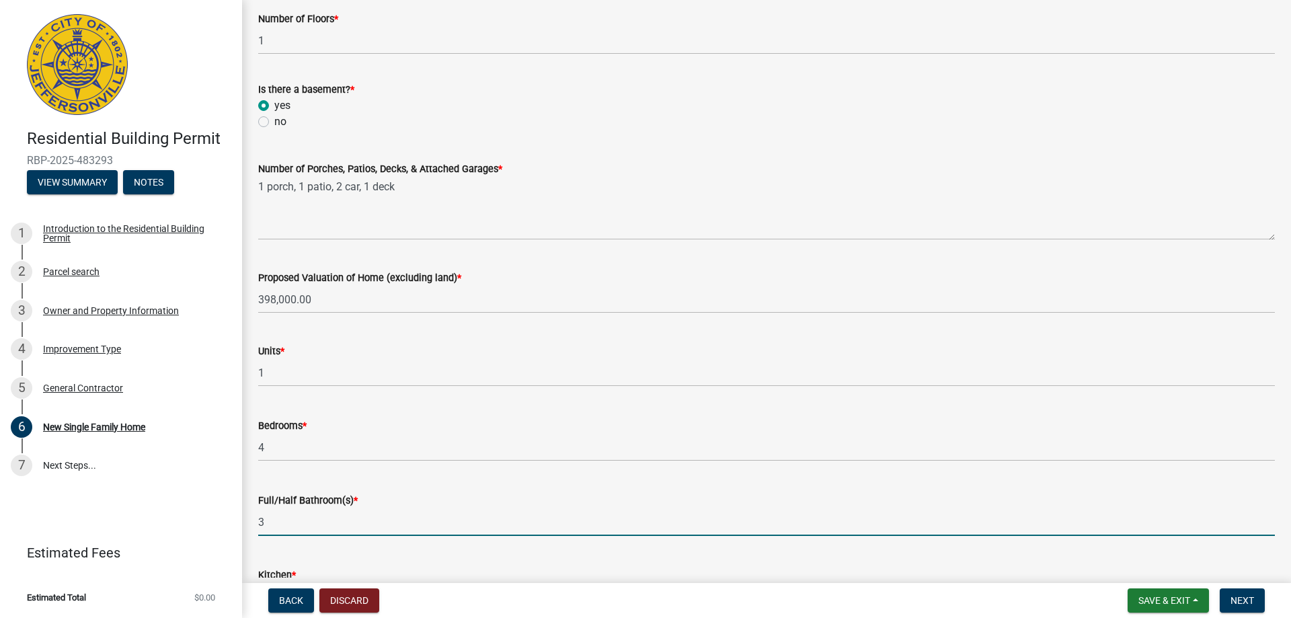
type input "3"
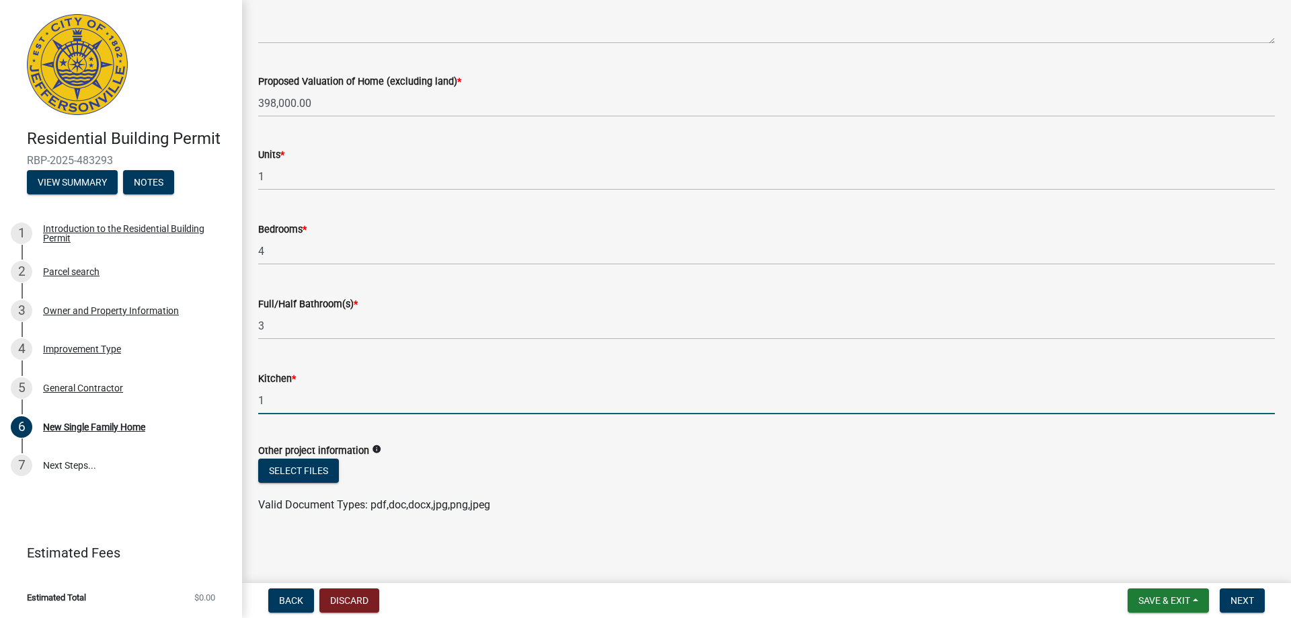
type input "1"
drag, startPoint x: 487, startPoint y: 529, endPoint x: 504, endPoint y: 523, distance: 18.5
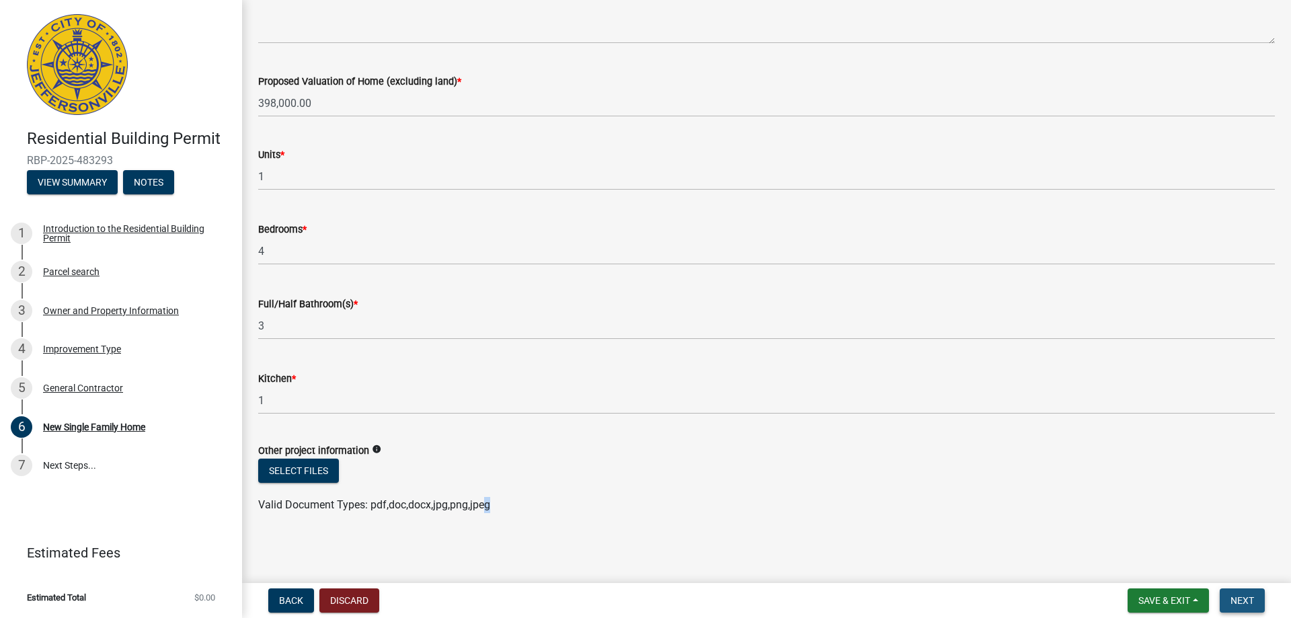
drag, startPoint x: 1241, startPoint y: 598, endPoint x: 1225, endPoint y: 594, distance: 16.6
click at [1240, 597] on span "Next" at bounding box center [1243, 600] width 24 height 11
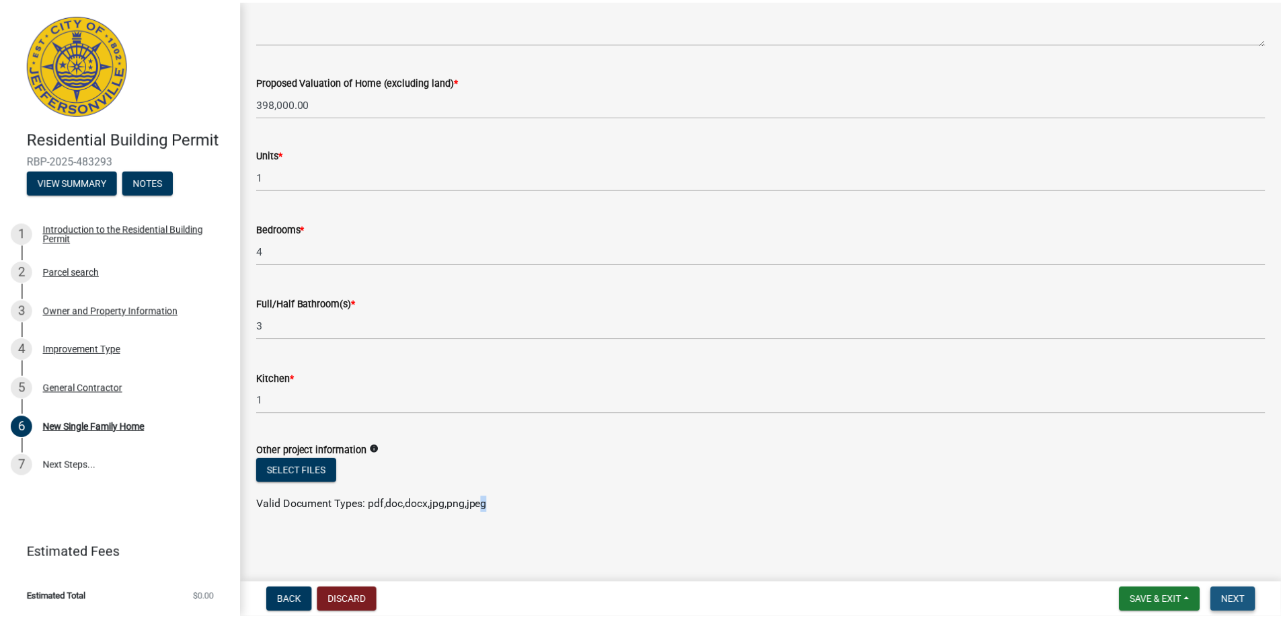
scroll to position [0, 0]
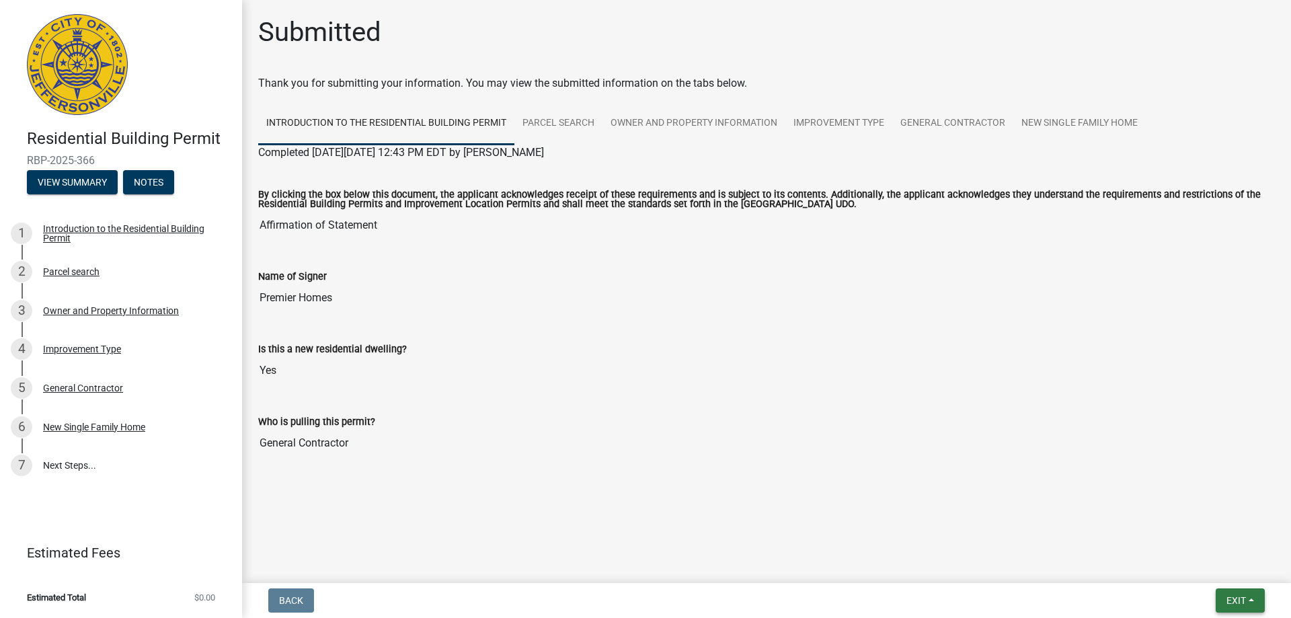
click at [1241, 596] on span "Exit" at bounding box center [1237, 600] width 20 height 11
drag, startPoint x: 1209, startPoint y: 568, endPoint x: 1175, endPoint y: 569, distance: 34.3
click at [1209, 568] on button "Save & Exit" at bounding box center [1211, 565] width 108 height 32
